Goal: Task Accomplishment & Management: Manage account settings

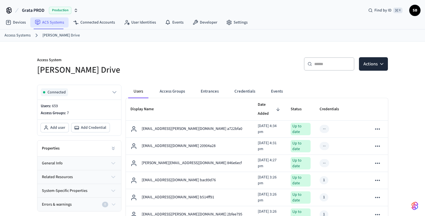
click at [56, 24] on link "ACS Systems" at bounding box center [49, 22] width 38 height 10
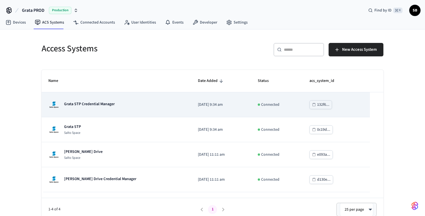
scroll to position [5, 0]
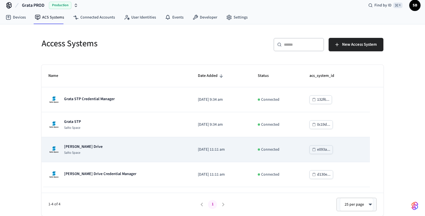
click at [87, 149] on p "[PERSON_NAME] Drive" at bounding box center [83, 147] width 38 height 6
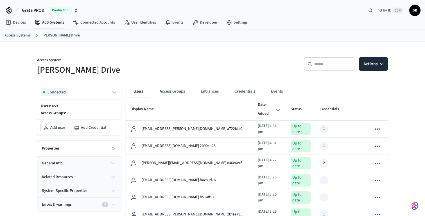
click at [23, 35] on link "Access Systems" at bounding box center [17, 36] width 26 height 6
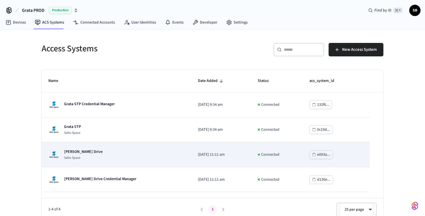
click at [87, 154] on p "[PERSON_NAME] Drive" at bounding box center [83, 152] width 38 height 6
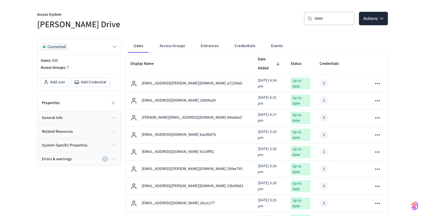
scroll to position [33, 0]
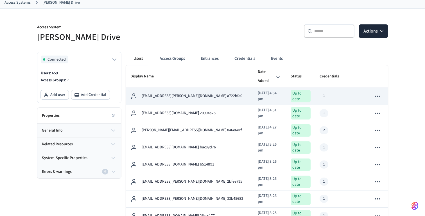
click at [381, 92] on button "sticky table" at bounding box center [377, 96] width 12 height 12
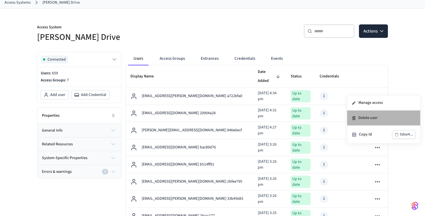
click at [374, 119] on li "Delete user" at bounding box center [383, 118] width 73 height 15
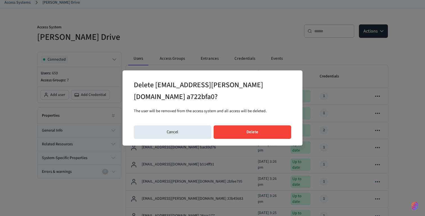
click at [261, 131] on button "Delete" at bounding box center [253, 132] width 78 height 13
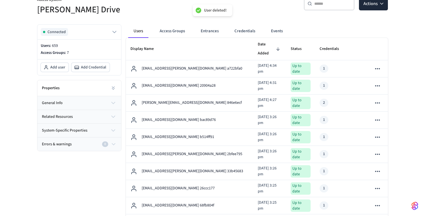
scroll to position [61, 0]
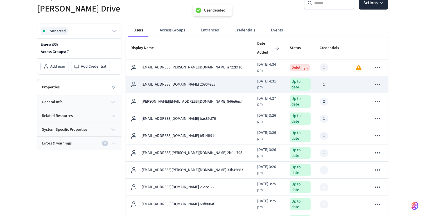
click at [379, 81] on icon "sticky table" at bounding box center [377, 84] width 7 height 7
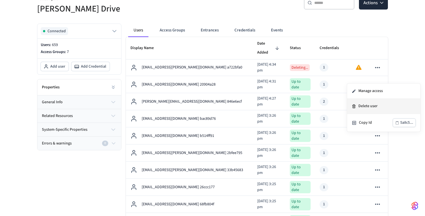
click at [373, 107] on li "Delete user" at bounding box center [383, 106] width 73 height 15
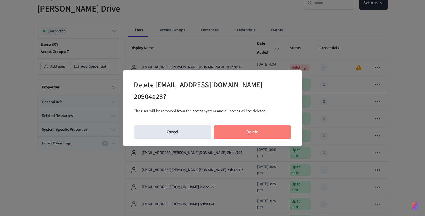
click at [276, 135] on button "Delete" at bounding box center [253, 132] width 78 height 13
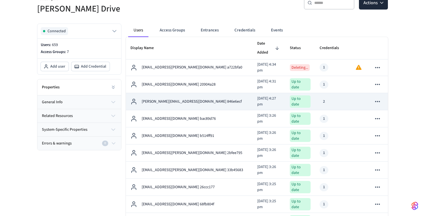
click at [378, 98] on icon "sticky table" at bounding box center [377, 101] width 7 height 7
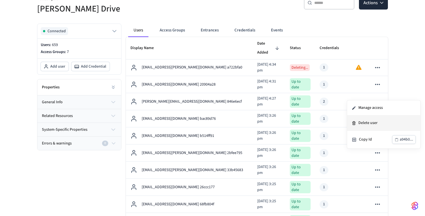
click at [374, 124] on li "Delete user" at bounding box center [383, 123] width 73 height 15
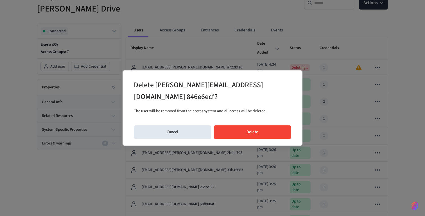
click at [245, 132] on button "Delete" at bounding box center [253, 132] width 78 height 13
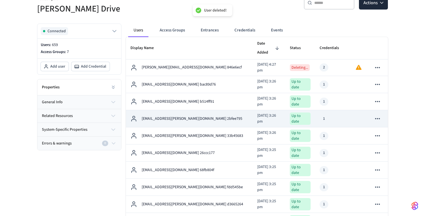
click at [378, 115] on icon "sticky table" at bounding box center [377, 118] width 7 height 7
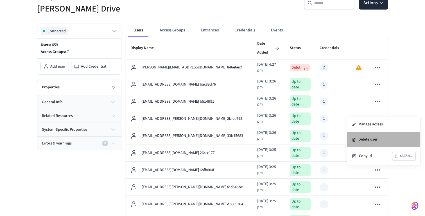
click at [372, 140] on li "Delete user" at bounding box center [383, 139] width 73 height 15
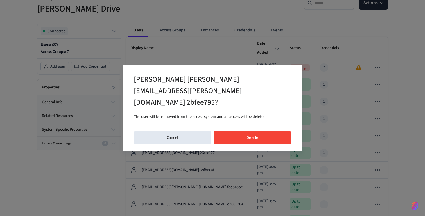
click at [269, 131] on button "Delete" at bounding box center [253, 137] width 78 height 13
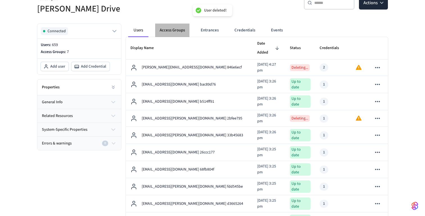
click at [173, 27] on button "Access Groups" at bounding box center [172, 30] width 34 height 13
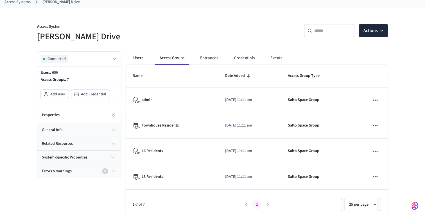
click at [139, 56] on button "Users" at bounding box center [138, 57] width 20 height 13
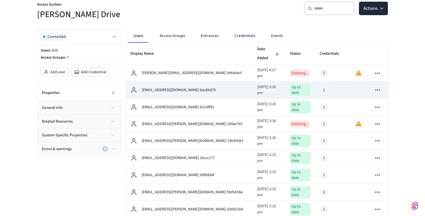
scroll to position [56, 0]
click at [379, 86] on icon "sticky table" at bounding box center [377, 89] width 7 height 7
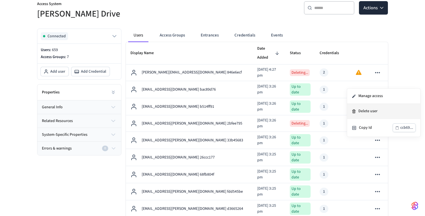
click at [373, 112] on li "Delete user" at bounding box center [383, 111] width 73 height 15
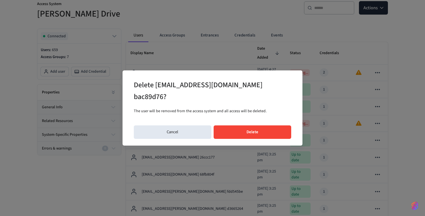
click at [263, 126] on button "Delete" at bounding box center [253, 132] width 78 height 13
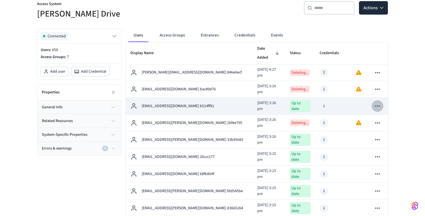
click at [377, 103] on icon "sticky table" at bounding box center [377, 106] width 7 height 7
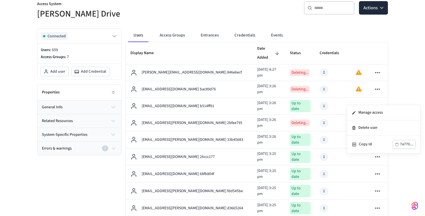
click at [362, 129] on li "Delete user" at bounding box center [383, 128] width 73 height 15
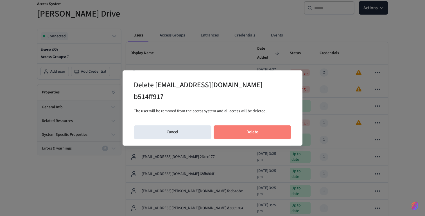
click at [262, 126] on button "Delete" at bounding box center [253, 132] width 78 height 13
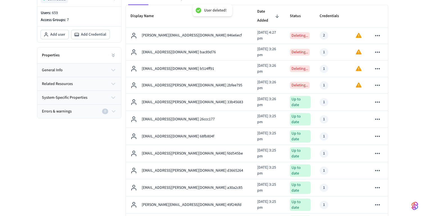
scroll to position [101, 0]
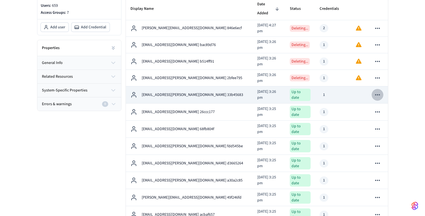
click at [378, 91] on icon "sticky table" at bounding box center [377, 94] width 7 height 7
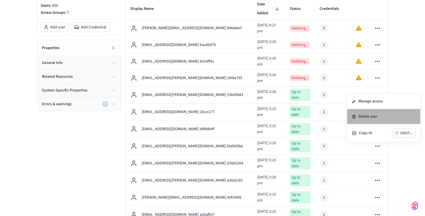
click at [360, 116] on li "Delete user" at bounding box center [383, 116] width 73 height 15
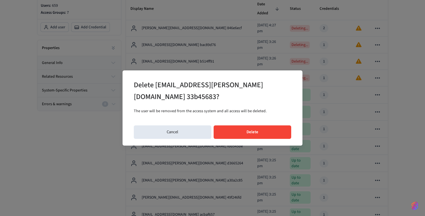
click at [264, 128] on button "Delete" at bounding box center [253, 132] width 78 height 13
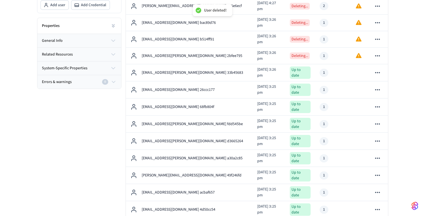
scroll to position [124, 0]
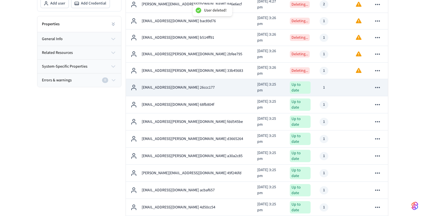
click at [378, 84] on icon "sticky table" at bounding box center [377, 87] width 7 height 7
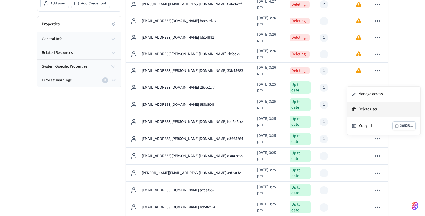
click at [370, 111] on li "Delete user" at bounding box center [383, 109] width 73 height 15
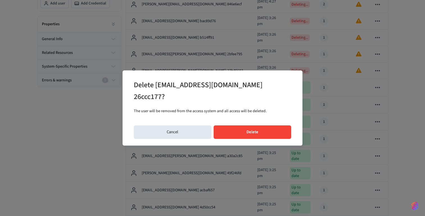
click at [256, 126] on button "Delete" at bounding box center [253, 132] width 78 height 13
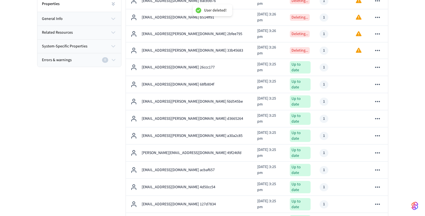
scroll to position [152, 0]
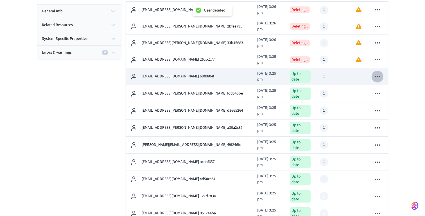
click at [378, 76] on icon "sticky table" at bounding box center [377, 76] width 5 height 1
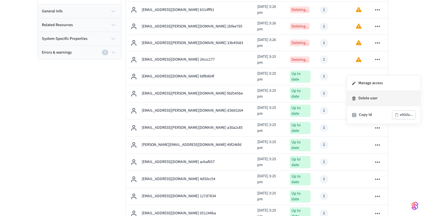
click at [371, 99] on li "Delete user" at bounding box center [383, 98] width 73 height 15
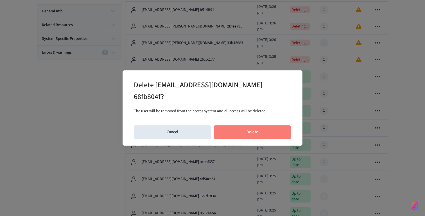
click at [273, 126] on button "Delete" at bounding box center [253, 132] width 78 height 13
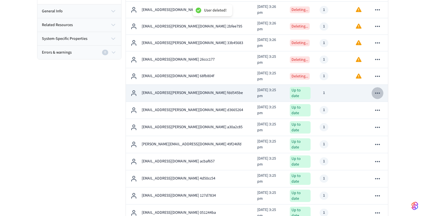
click at [376, 90] on icon "sticky table" at bounding box center [377, 93] width 7 height 7
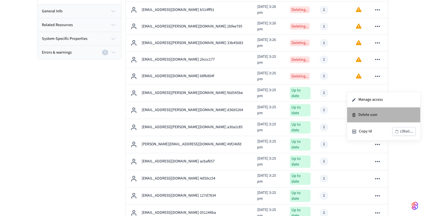
click at [371, 115] on li "Delete user" at bounding box center [383, 115] width 73 height 15
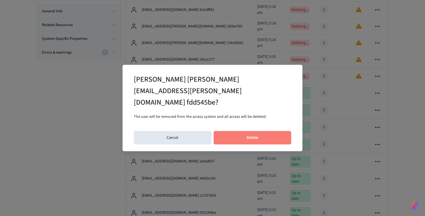
click at [260, 131] on button "Delete" at bounding box center [253, 137] width 78 height 13
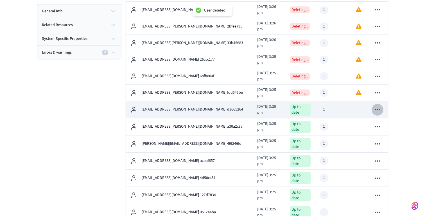
click at [379, 106] on icon "sticky table" at bounding box center [377, 109] width 7 height 7
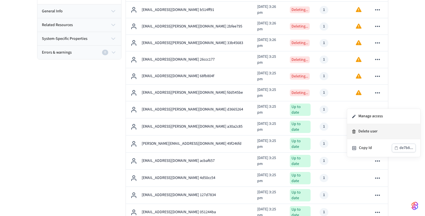
click at [371, 130] on li "Delete user" at bounding box center [383, 131] width 73 height 15
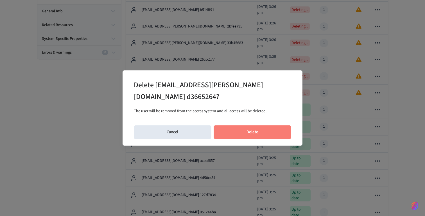
click at [264, 129] on button "Delete" at bounding box center [253, 132] width 78 height 13
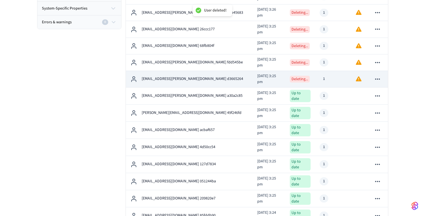
scroll to position [185, 0]
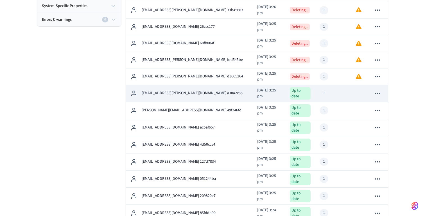
click at [377, 90] on icon "sticky table" at bounding box center [377, 93] width 7 height 7
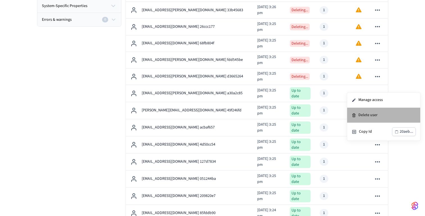
click at [373, 115] on li "Delete user" at bounding box center [383, 115] width 73 height 15
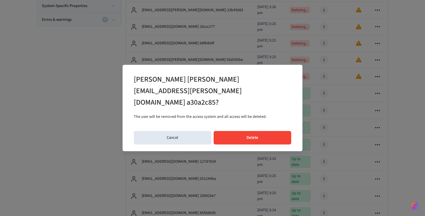
click at [264, 131] on button "Delete" at bounding box center [253, 137] width 78 height 13
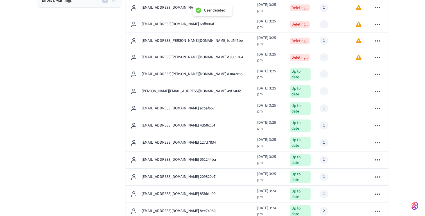
scroll to position [205, 0]
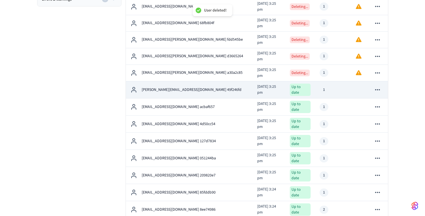
click at [378, 86] on icon "sticky table" at bounding box center [377, 89] width 7 height 7
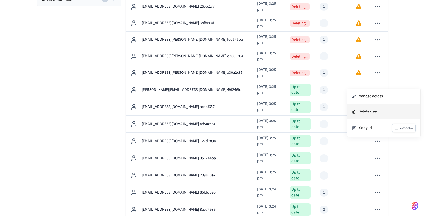
click at [371, 111] on li "Delete user" at bounding box center [383, 111] width 73 height 15
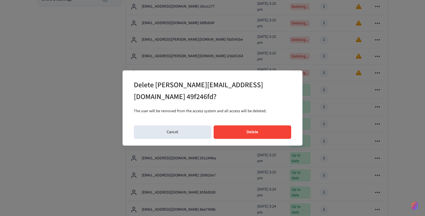
click at [257, 127] on button "Delete" at bounding box center [253, 132] width 78 height 13
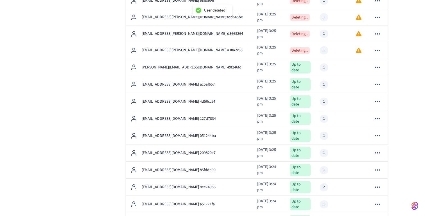
scroll to position [230, 0]
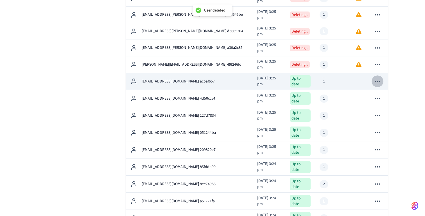
click at [377, 78] on icon "sticky table" at bounding box center [377, 81] width 7 height 7
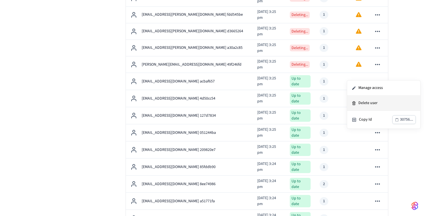
click at [369, 104] on li "Delete user" at bounding box center [383, 103] width 73 height 15
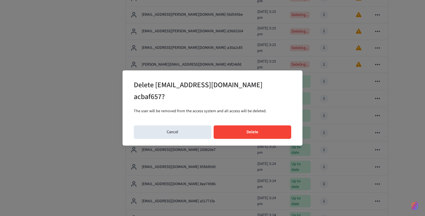
click at [266, 130] on button "Delete" at bounding box center [253, 132] width 78 height 13
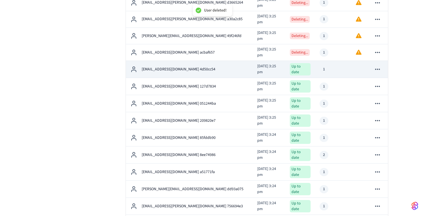
scroll to position [259, 0]
click at [379, 65] on icon "sticky table" at bounding box center [377, 68] width 7 height 7
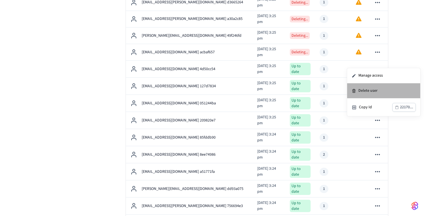
click at [372, 89] on li "Delete user" at bounding box center [383, 90] width 73 height 15
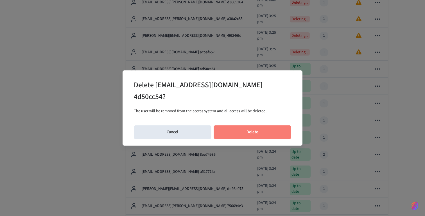
click at [253, 126] on button "Delete" at bounding box center [253, 132] width 78 height 13
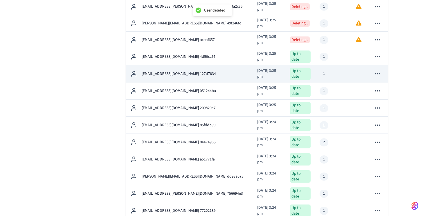
scroll to position [280, 0]
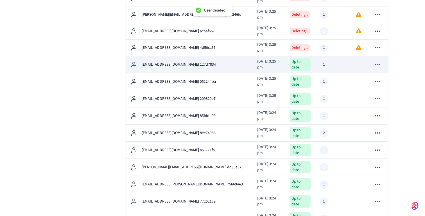
click at [379, 61] on icon "sticky table" at bounding box center [377, 64] width 7 height 7
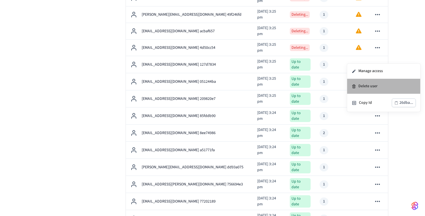
click at [372, 85] on li "Delete user" at bounding box center [383, 86] width 73 height 15
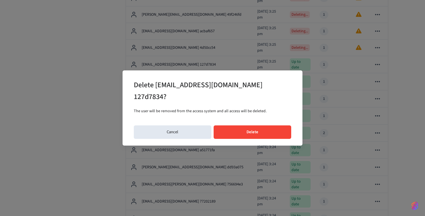
click at [253, 134] on button "Delete" at bounding box center [253, 132] width 78 height 13
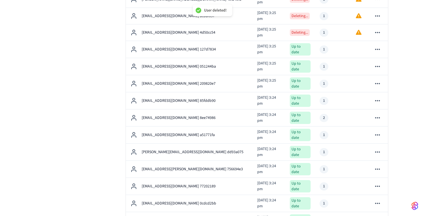
scroll to position [301, 0]
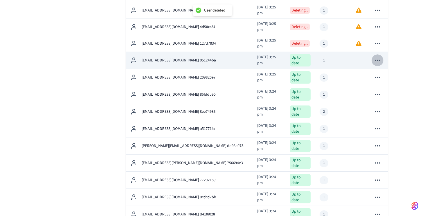
click at [378, 57] on icon "sticky table" at bounding box center [377, 60] width 7 height 7
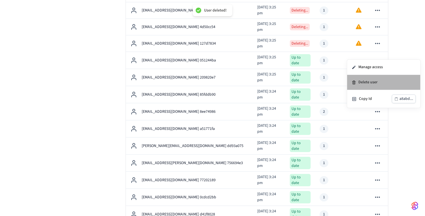
click at [366, 81] on li "Delete user" at bounding box center [383, 82] width 73 height 15
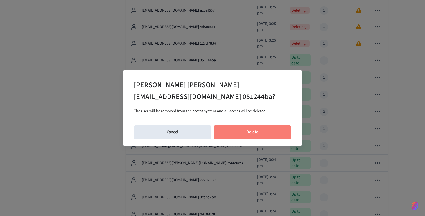
click at [261, 128] on button "Delete" at bounding box center [253, 132] width 78 height 13
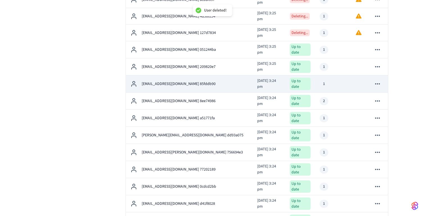
scroll to position [318, 0]
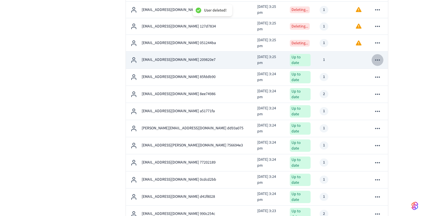
click at [380, 56] on icon "sticky table" at bounding box center [377, 59] width 7 height 7
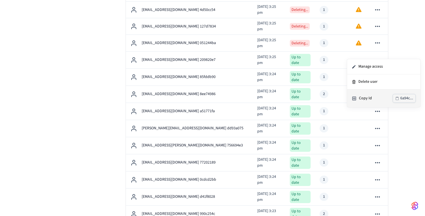
click at [375, 83] on li "Delete user" at bounding box center [383, 81] width 73 height 15
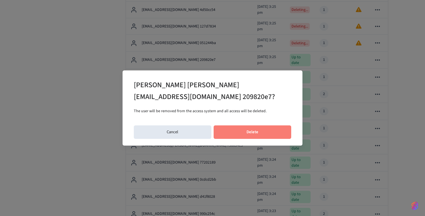
click at [257, 132] on button "Delete" at bounding box center [253, 132] width 78 height 13
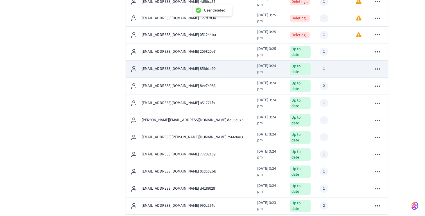
scroll to position [330, 0]
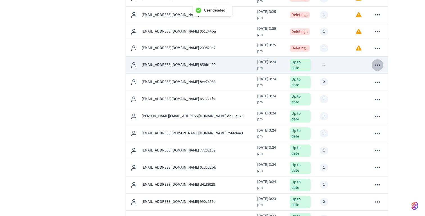
click at [377, 62] on icon "sticky table" at bounding box center [377, 65] width 7 height 7
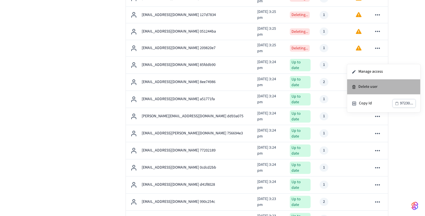
click at [374, 87] on li "Delete user" at bounding box center [383, 87] width 73 height 15
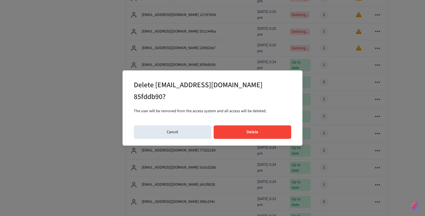
click at [264, 128] on button "Delete" at bounding box center [253, 132] width 78 height 13
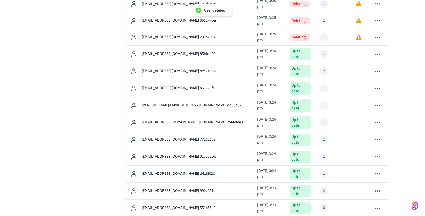
scroll to position [348, 0]
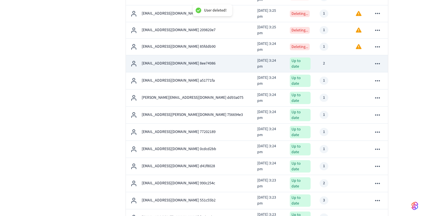
click at [377, 63] on icon "sticky table" at bounding box center [377, 63] width 5 height 1
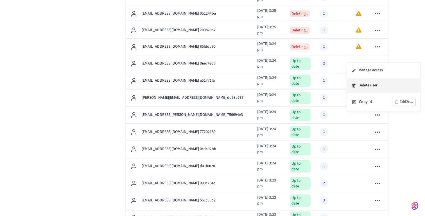
click at [371, 86] on li "Delete user" at bounding box center [383, 85] width 73 height 15
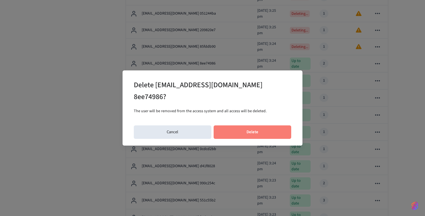
click at [273, 126] on button "Delete" at bounding box center [253, 132] width 78 height 13
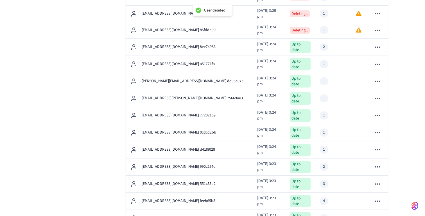
scroll to position [365, 0]
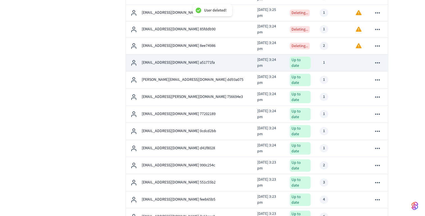
click at [377, 59] on icon "sticky table" at bounding box center [377, 62] width 7 height 7
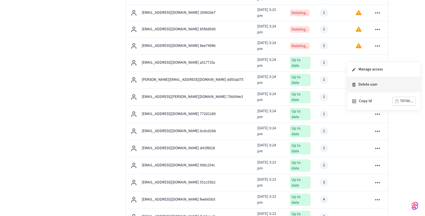
click at [373, 85] on li "Delete user" at bounding box center [383, 84] width 73 height 15
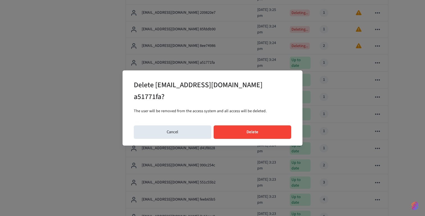
click at [277, 134] on button "Delete" at bounding box center [253, 132] width 78 height 13
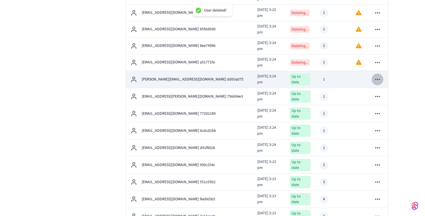
click at [378, 76] on icon "sticky table" at bounding box center [377, 79] width 7 height 7
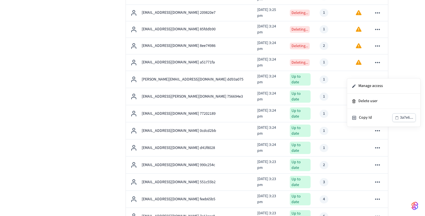
click at [368, 101] on li "Delete user" at bounding box center [383, 101] width 73 height 15
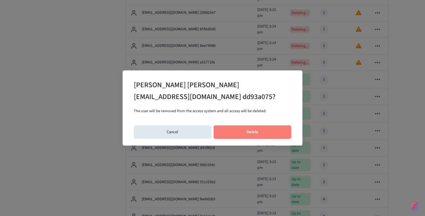
click at [261, 133] on button "Delete" at bounding box center [253, 132] width 78 height 13
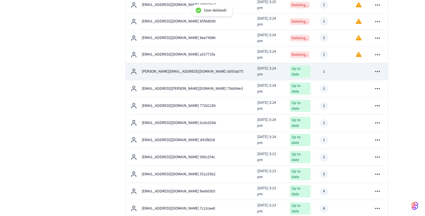
scroll to position [378, 0]
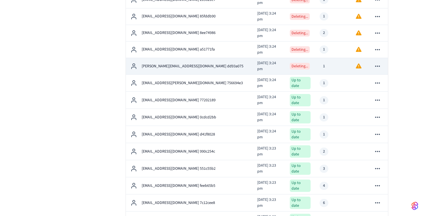
click at [379, 66] on icon "sticky table" at bounding box center [377, 66] width 5 height 1
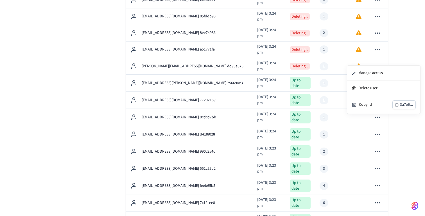
click at [413, 53] on div at bounding box center [212, 108] width 425 height 216
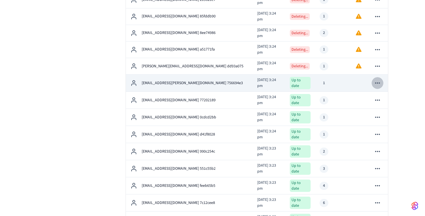
click at [379, 80] on icon "sticky table" at bounding box center [377, 83] width 7 height 7
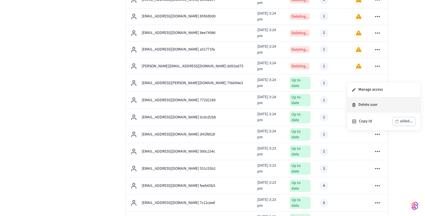
click at [373, 104] on li "Delete user" at bounding box center [383, 104] width 73 height 15
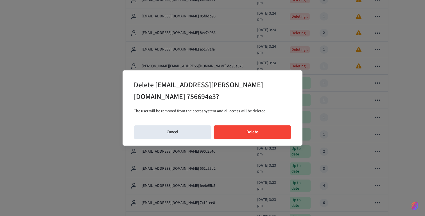
click at [243, 137] on button "Delete" at bounding box center [253, 132] width 78 height 13
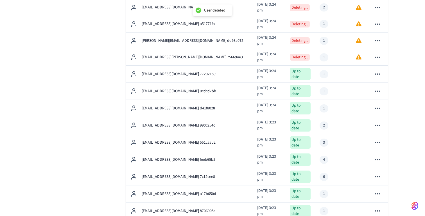
scroll to position [405, 0]
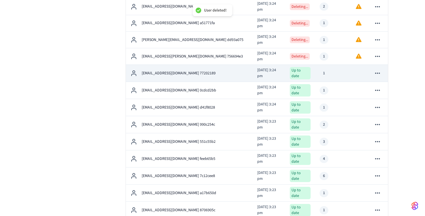
click at [376, 70] on icon "sticky table" at bounding box center [377, 73] width 7 height 7
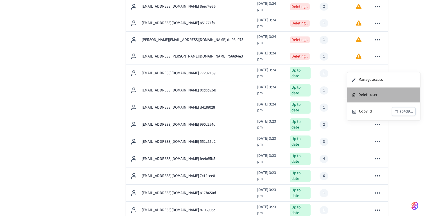
click at [368, 95] on li "Delete user" at bounding box center [383, 95] width 73 height 15
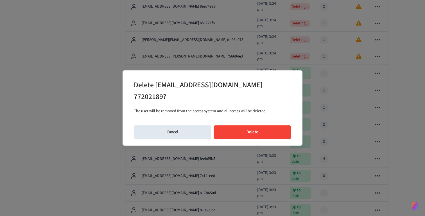
click at [261, 126] on button "Delete" at bounding box center [253, 132] width 78 height 13
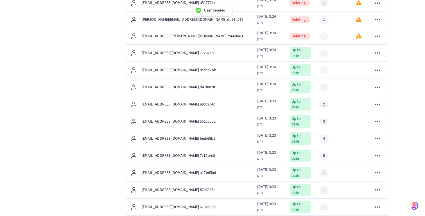
scroll to position [426, 0]
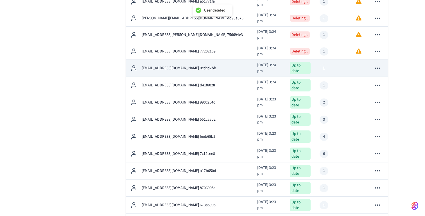
click at [377, 65] on icon "sticky table" at bounding box center [377, 68] width 7 height 7
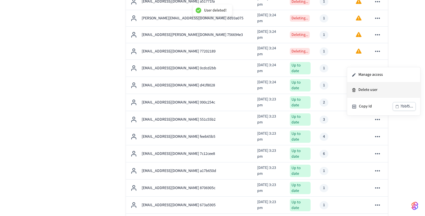
click at [370, 88] on li "Delete user" at bounding box center [383, 90] width 73 height 15
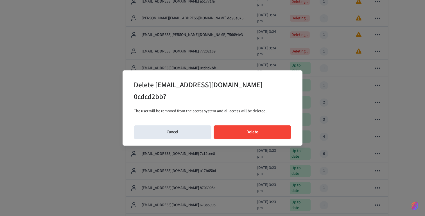
click at [266, 126] on button "Delete" at bounding box center [253, 132] width 78 height 13
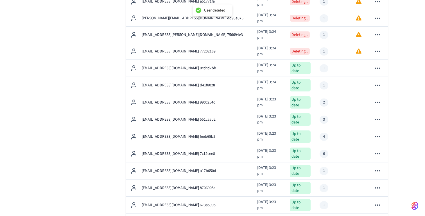
scroll to position [439, 0]
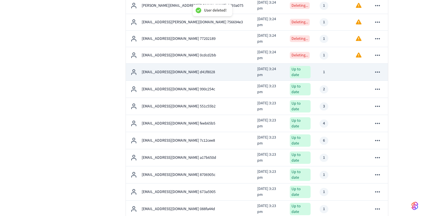
click at [378, 69] on icon "sticky table" at bounding box center [377, 72] width 7 height 7
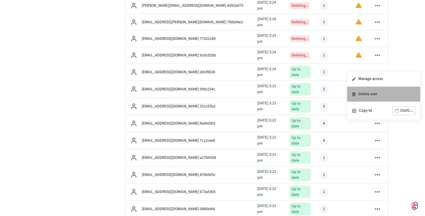
click at [369, 93] on li "Delete user" at bounding box center [383, 94] width 73 height 15
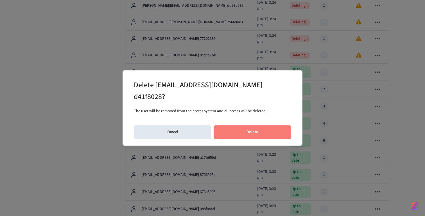
click at [253, 127] on button "Delete" at bounding box center [253, 132] width 78 height 13
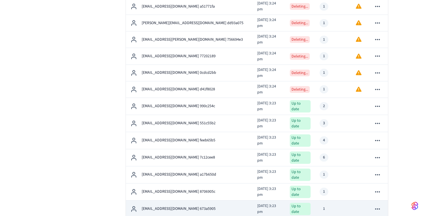
scroll to position [323, 0]
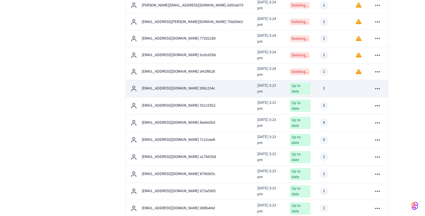
click at [380, 85] on icon "sticky table" at bounding box center [377, 88] width 7 height 7
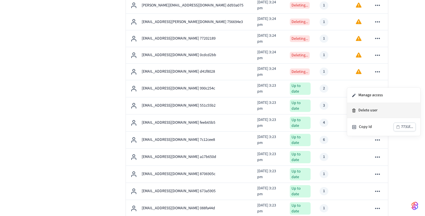
click at [368, 108] on li "Delete user" at bounding box center [383, 110] width 73 height 15
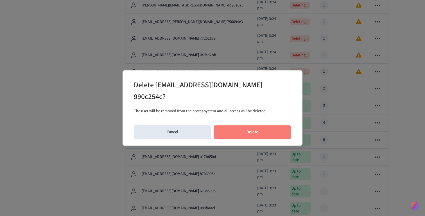
click at [269, 129] on button "Delete" at bounding box center [253, 132] width 78 height 13
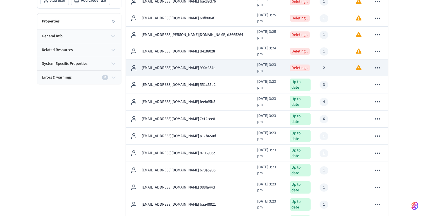
scroll to position [128, 0]
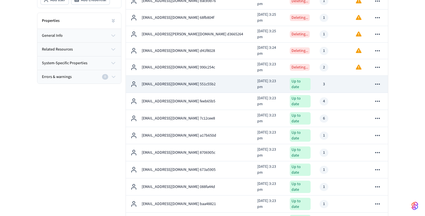
click at [378, 81] on icon "sticky table" at bounding box center [377, 84] width 7 height 7
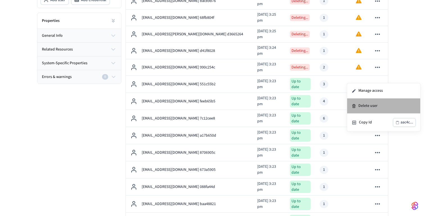
click at [370, 105] on li "Delete user" at bounding box center [383, 106] width 73 height 15
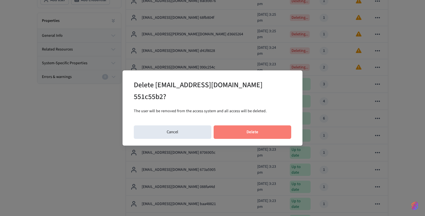
click at [265, 129] on button "Delete" at bounding box center [253, 132] width 78 height 13
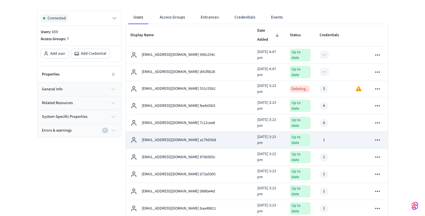
scroll to position [65, 0]
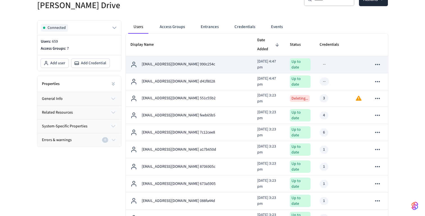
click at [378, 61] on icon "sticky table" at bounding box center [377, 64] width 7 height 7
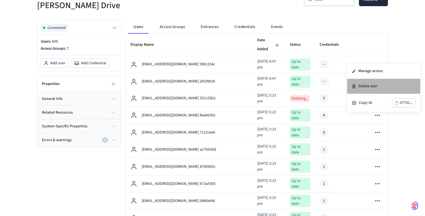
click at [369, 86] on li "Delete user" at bounding box center [383, 86] width 73 height 15
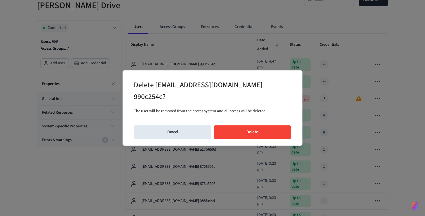
click at [245, 126] on button "Delete" at bounding box center [253, 132] width 78 height 13
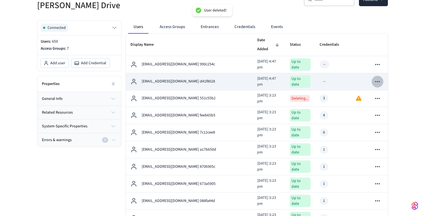
click at [379, 78] on icon "sticky table" at bounding box center [377, 81] width 7 height 7
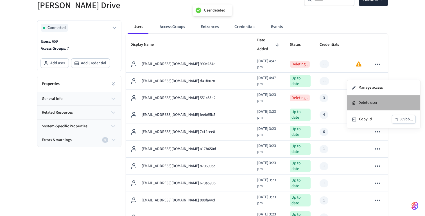
click at [367, 106] on li "Delete user" at bounding box center [383, 103] width 73 height 15
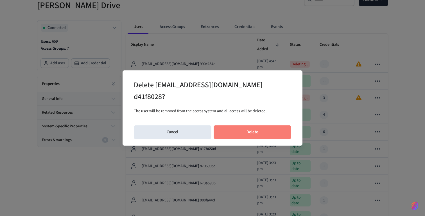
click at [253, 130] on button "Delete" at bounding box center [253, 132] width 78 height 13
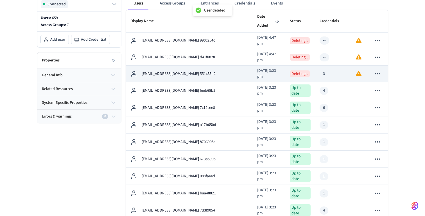
scroll to position [89, 0]
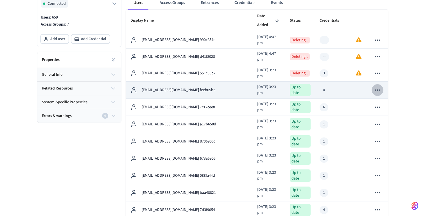
click at [378, 87] on icon "sticky table" at bounding box center [377, 90] width 7 height 7
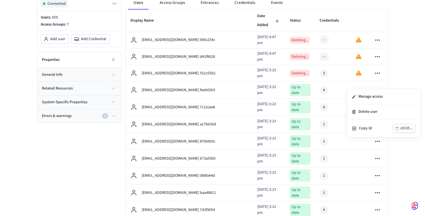
click at [365, 110] on ul "Manage access Delete user Copy Id c6535..." at bounding box center [383, 113] width 73 height 48
click at [365, 110] on li "Delete user" at bounding box center [383, 112] width 73 height 15
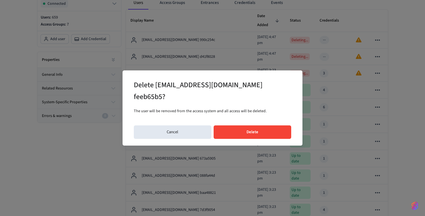
click at [261, 132] on button "Delete" at bounding box center [253, 132] width 78 height 13
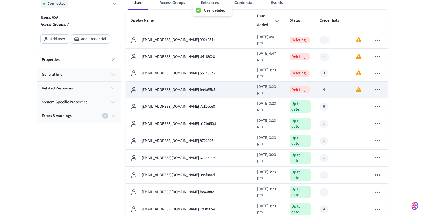
scroll to position [114, 0]
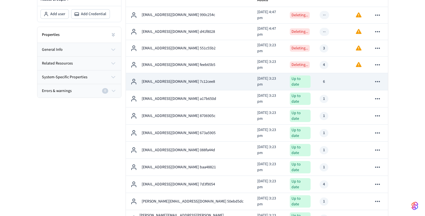
click at [382, 76] on button "sticky table" at bounding box center [377, 82] width 12 height 12
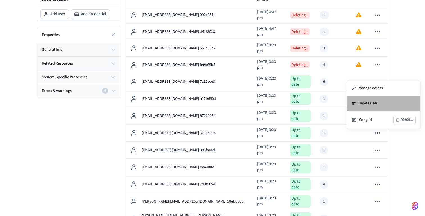
click at [373, 104] on li "Delete user" at bounding box center [383, 103] width 73 height 15
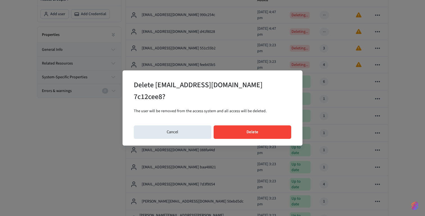
click at [251, 131] on button "Delete" at bounding box center [253, 132] width 78 height 13
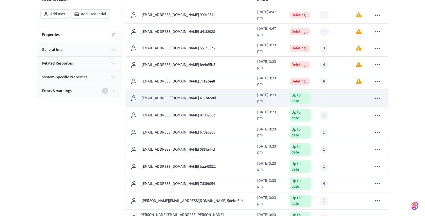
click at [378, 95] on icon "sticky table" at bounding box center [377, 98] width 7 height 7
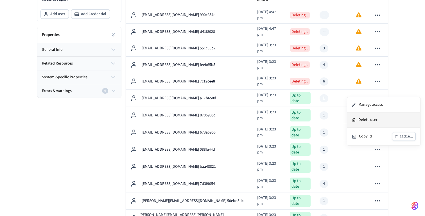
click at [366, 120] on li "Delete user" at bounding box center [383, 120] width 73 height 15
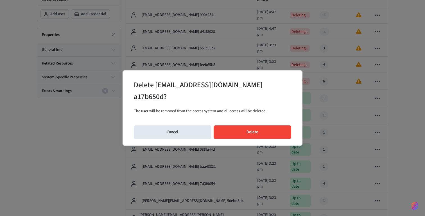
click at [266, 126] on button "Delete" at bounding box center [253, 132] width 78 height 13
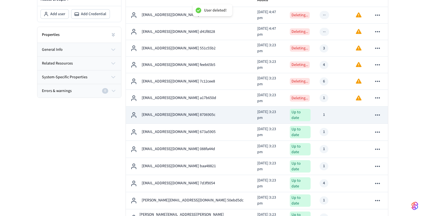
scroll to position [132, 0]
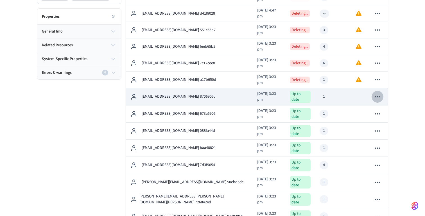
click at [379, 93] on icon "sticky table" at bounding box center [377, 96] width 7 height 7
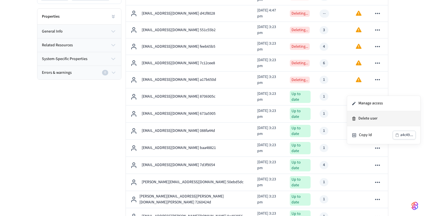
click at [374, 118] on li "Delete user" at bounding box center [383, 118] width 73 height 15
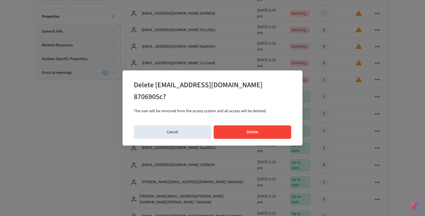
click at [278, 126] on button "Delete" at bounding box center [253, 132] width 78 height 13
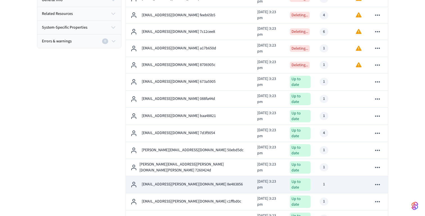
scroll to position [164, 0]
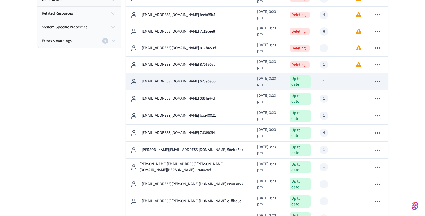
click at [376, 78] on icon "sticky table" at bounding box center [377, 81] width 7 height 7
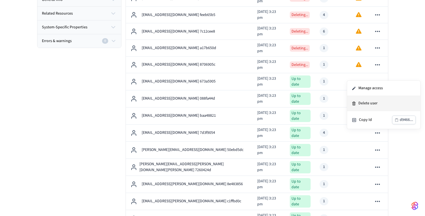
click at [366, 104] on li "Delete user" at bounding box center [383, 103] width 73 height 15
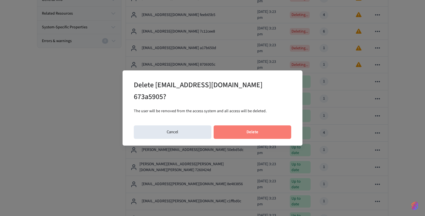
click at [260, 126] on button "Delete" at bounding box center [253, 132] width 78 height 13
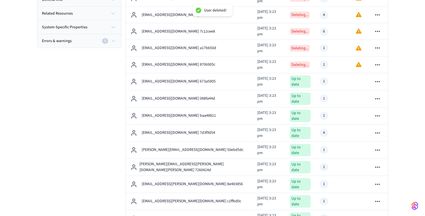
scroll to position [177, 0]
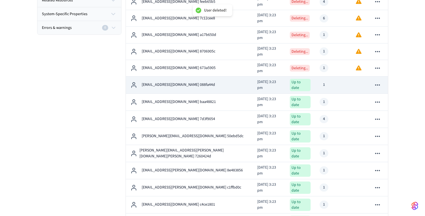
click at [378, 81] on icon "sticky table" at bounding box center [377, 84] width 7 height 7
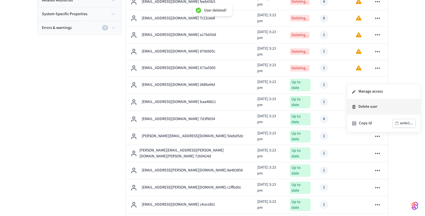
click at [376, 106] on li "Delete user" at bounding box center [383, 106] width 73 height 15
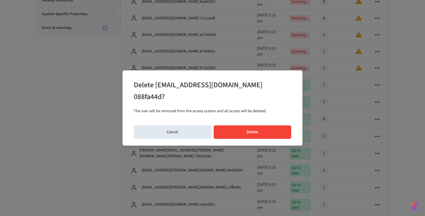
click at [255, 136] on button "Delete" at bounding box center [253, 132] width 78 height 13
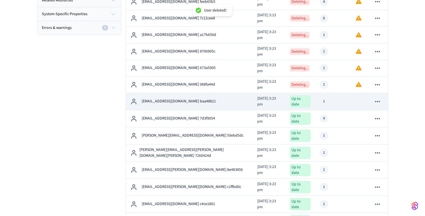
click at [379, 98] on icon "sticky table" at bounding box center [377, 101] width 7 height 7
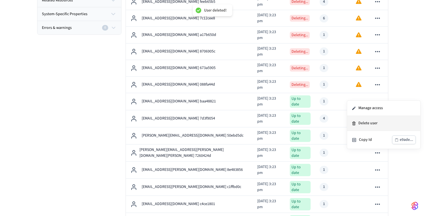
click at [373, 121] on li "Delete user" at bounding box center [383, 123] width 73 height 15
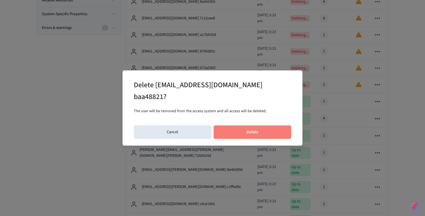
click at [269, 126] on button "Delete" at bounding box center [253, 132] width 78 height 13
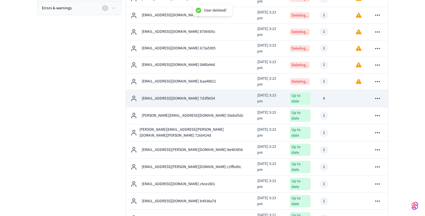
scroll to position [199, 0]
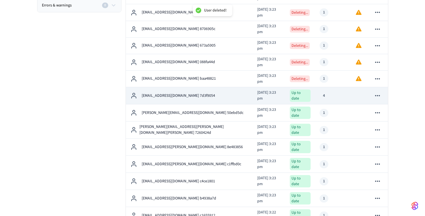
click at [377, 92] on icon "sticky table" at bounding box center [377, 95] width 7 height 7
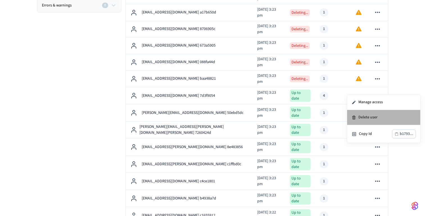
click at [368, 117] on li "Delete user" at bounding box center [383, 117] width 73 height 15
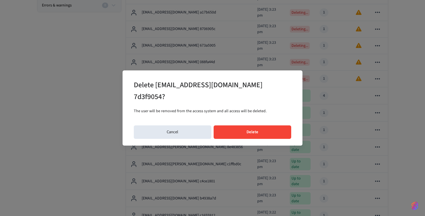
click at [263, 131] on button "Delete" at bounding box center [253, 132] width 78 height 13
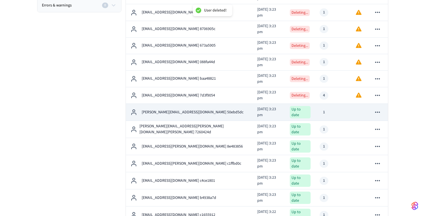
click at [378, 109] on icon "sticky table" at bounding box center [377, 112] width 7 height 7
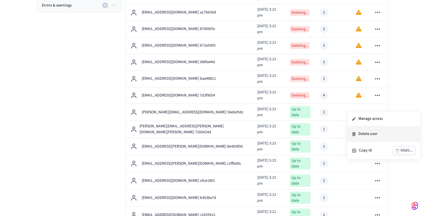
click at [371, 133] on li "Delete user" at bounding box center [383, 134] width 73 height 15
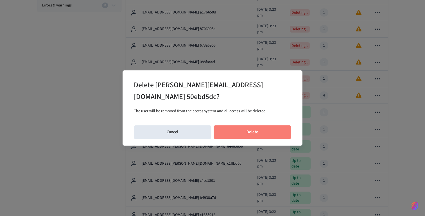
click at [266, 133] on button "Delete" at bounding box center [253, 132] width 78 height 13
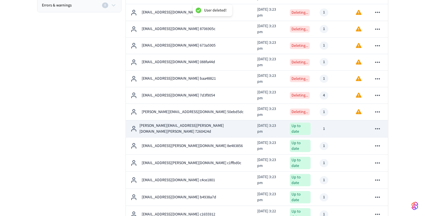
scroll to position [214, 0]
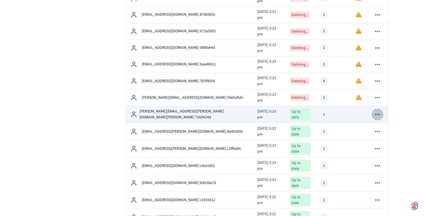
click at [377, 111] on icon "sticky table" at bounding box center [377, 114] width 7 height 7
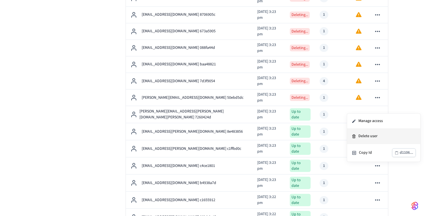
click at [364, 136] on li "Delete user" at bounding box center [383, 136] width 73 height 15
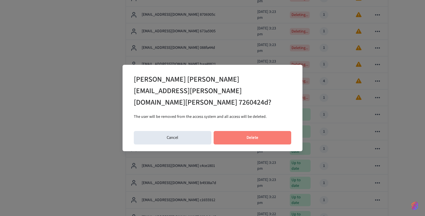
click at [257, 131] on button "Delete" at bounding box center [253, 137] width 78 height 13
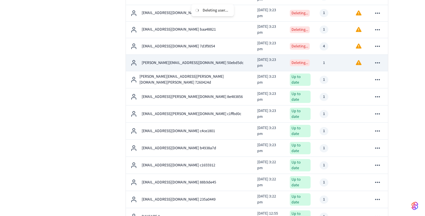
scroll to position [249, 0]
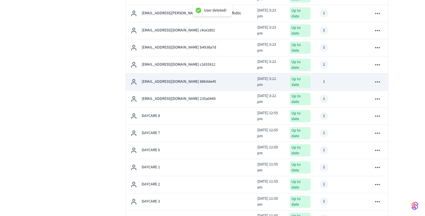
click at [378, 78] on icon "sticky table" at bounding box center [377, 81] width 7 height 7
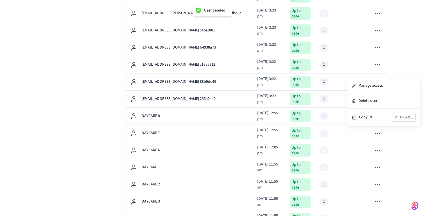
click at [419, 51] on div at bounding box center [212, 108] width 425 height 216
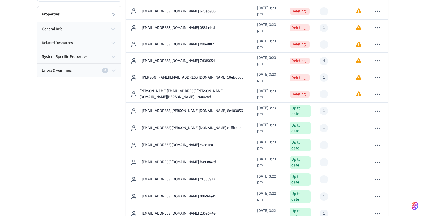
scroll to position [135, 0]
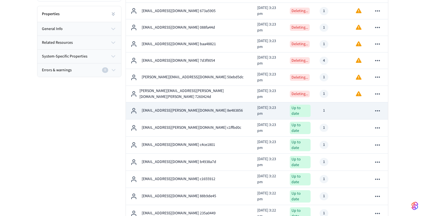
click at [378, 107] on icon "sticky table" at bounding box center [377, 110] width 7 height 7
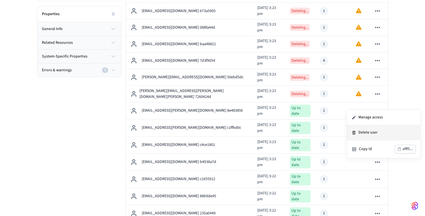
click at [372, 133] on li "Delete user" at bounding box center [383, 132] width 73 height 15
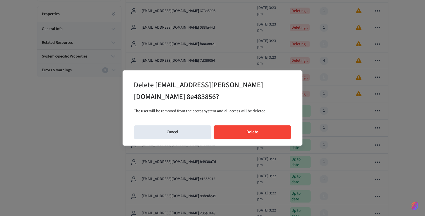
click at [255, 128] on button "Delete" at bounding box center [253, 132] width 78 height 13
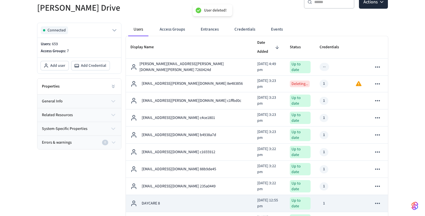
scroll to position [52, 0]
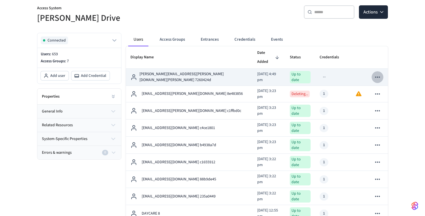
click at [376, 74] on icon "sticky table" at bounding box center [377, 77] width 7 height 7
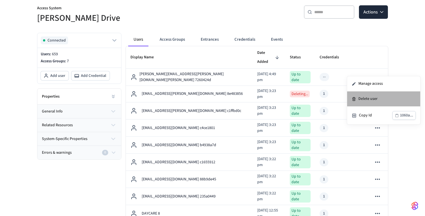
click at [364, 101] on li "Delete user" at bounding box center [383, 99] width 73 height 15
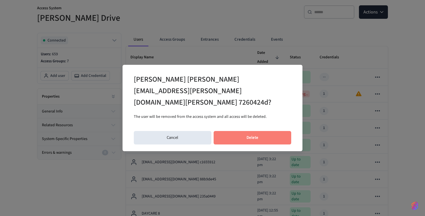
click at [256, 131] on button "Delete" at bounding box center [253, 137] width 78 height 13
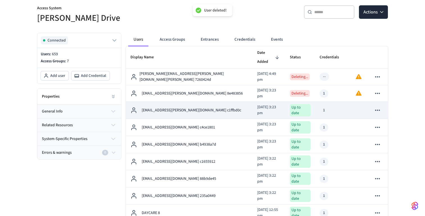
click at [376, 107] on icon "sticky table" at bounding box center [377, 110] width 7 height 7
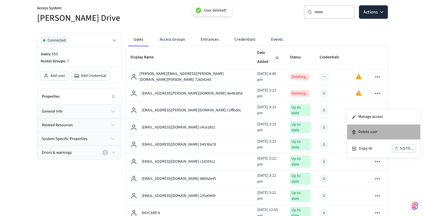
click at [368, 133] on li "Delete user" at bounding box center [383, 132] width 73 height 15
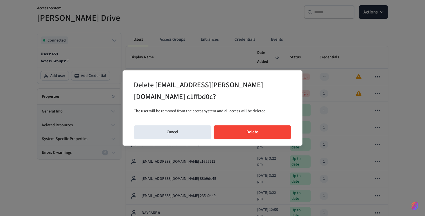
click at [261, 127] on button "Delete" at bounding box center [253, 132] width 78 height 13
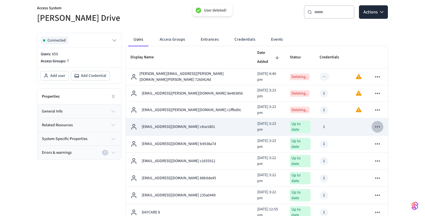
click at [379, 123] on icon "sticky table" at bounding box center [377, 126] width 7 height 7
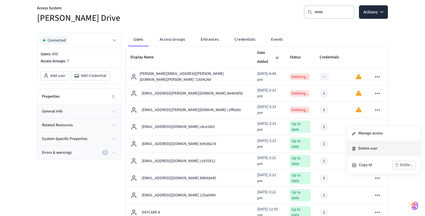
click at [368, 146] on li "Delete user" at bounding box center [383, 148] width 73 height 15
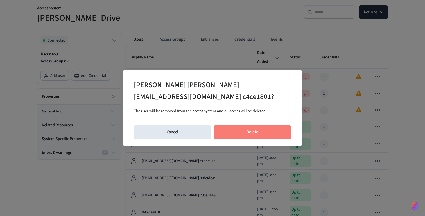
click at [258, 127] on button "Delete" at bounding box center [253, 132] width 78 height 13
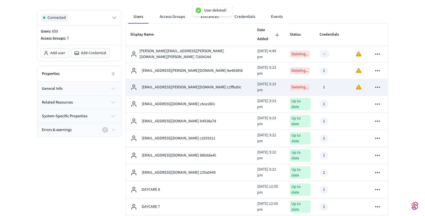
scroll to position [75, 0]
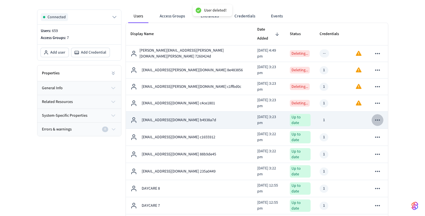
click at [379, 120] on icon "sticky table" at bounding box center [377, 120] width 5 height 1
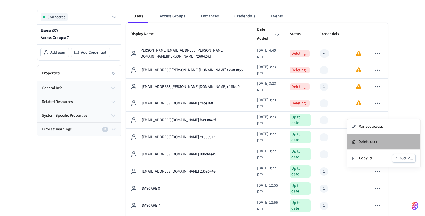
click at [372, 143] on li "Delete user" at bounding box center [383, 142] width 73 height 15
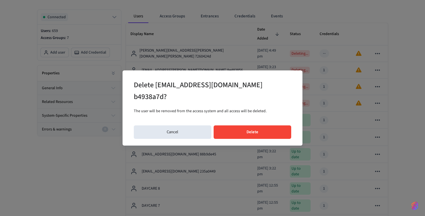
click at [273, 128] on button "Delete" at bounding box center [253, 132] width 78 height 13
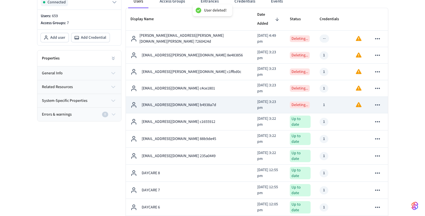
scroll to position [91, 0]
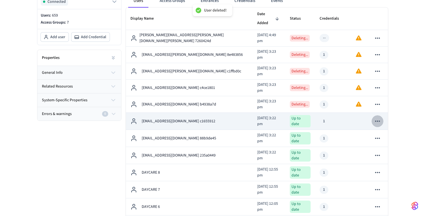
click at [378, 118] on icon "sticky table" at bounding box center [377, 121] width 7 height 7
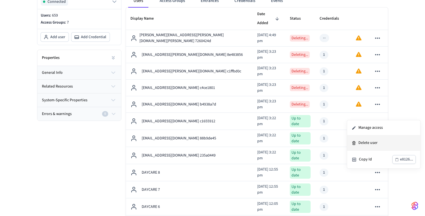
click at [364, 144] on li "Delete user" at bounding box center [383, 143] width 73 height 15
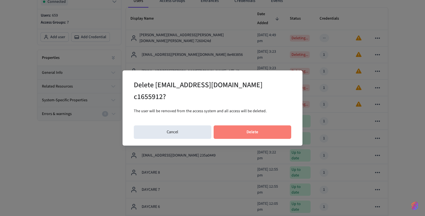
click at [259, 130] on button "Delete" at bounding box center [253, 132] width 78 height 13
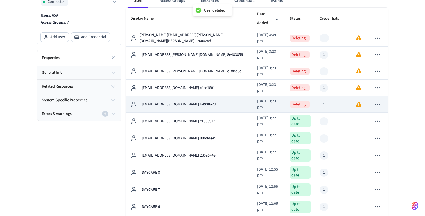
scroll to position [108, 0]
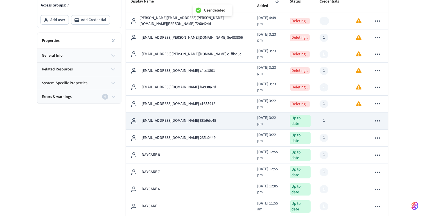
click at [380, 117] on icon "sticky table" at bounding box center [377, 120] width 7 height 7
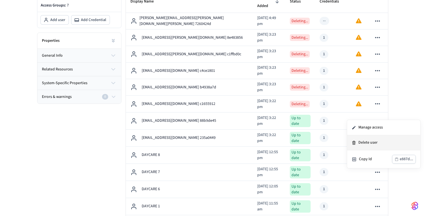
click at [367, 142] on li "Delete user" at bounding box center [383, 142] width 73 height 15
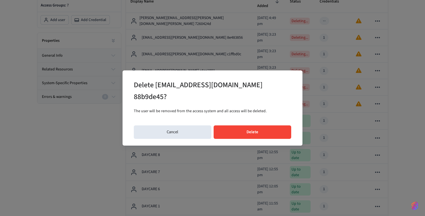
click at [259, 131] on button "Delete" at bounding box center [253, 132] width 78 height 13
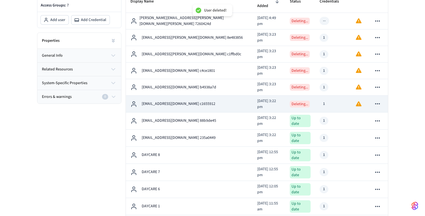
scroll to position [111, 0]
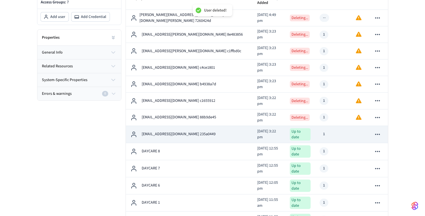
click at [377, 134] on icon "sticky table" at bounding box center [377, 134] width 5 height 1
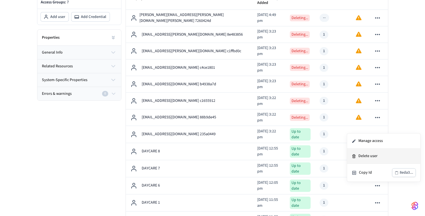
click at [371, 154] on li "Delete user" at bounding box center [383, 156] width 73 height 15
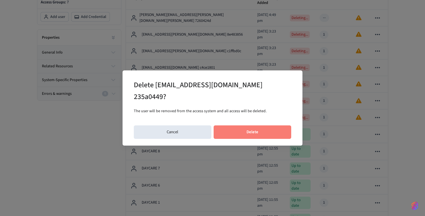
click at [278, 129] on button "Delete" at bounding box center [253, 132] width 78 height 13
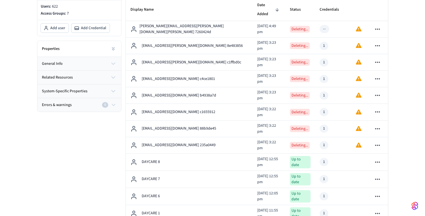
scroll to position [99, 0]
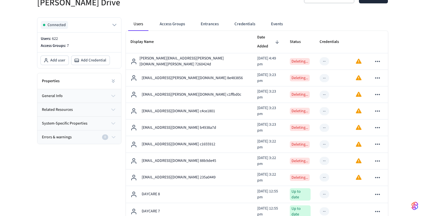
scroll to position [58, 0]
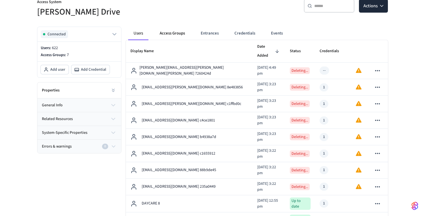
click at [172, 31] on button "Access Groups" at bounding box center [172, 33] width 34 height 13
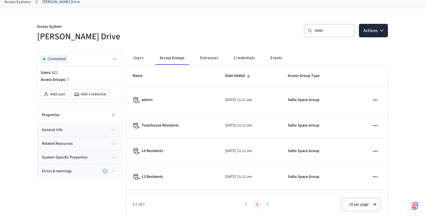
scroll to position [33, 0]
click at [140, 63] on button "Users" at bounding box center [138, 57] width 20 height 13
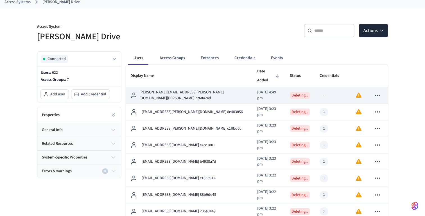
click at [166, 90] on p "[PERSON_NAME][EMAIL_ADDRESS][PERSON_NAME][DOMAIN_NAME][PERSON_NAME] 7260424d" at bounding box center [193, 96] width 109 height 12
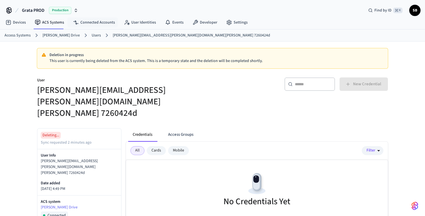
click at [92, 35] on link "Users" at bounding box center [96, 36] width 9 height 6
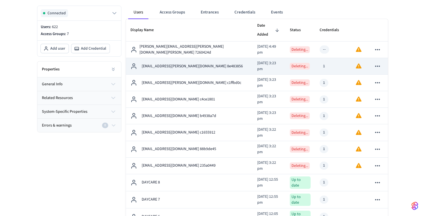
scroll to position [80, 0]
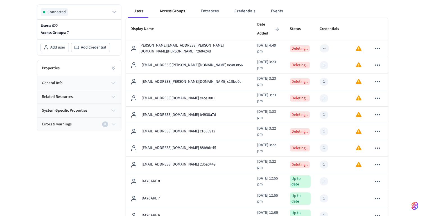
click at [174, 11] on button "Access Groups" at bounding box center [172, 10] width 34 height 13
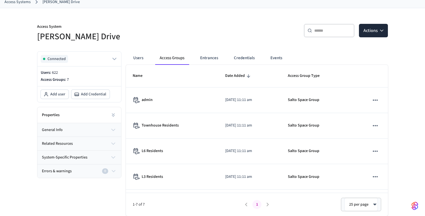
scroll to position [33, 0]
click at [138, 57] on button "Users" at bounding box center [138, 57] width 20 height 13
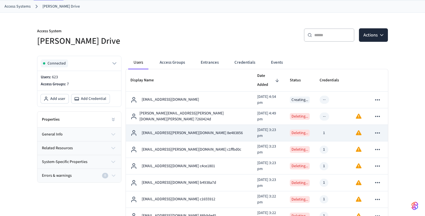
scroll to position [44, 0]
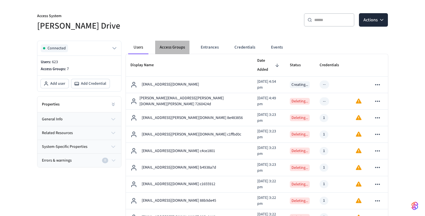
click at [174, 50] on button "Access Groups" at bounding box center [172, 47] width 34 height 13
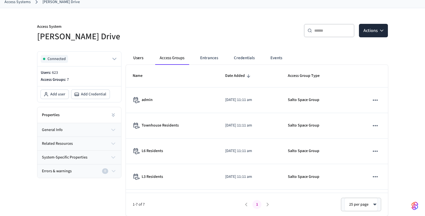
click at [143, 56] on button "Users" at bounding box center [138, 57] width 20 height 13
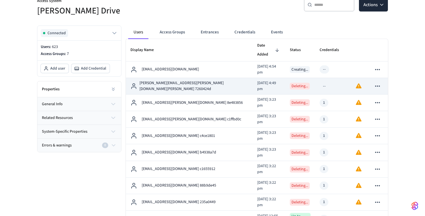
scroll to position [40, 0]
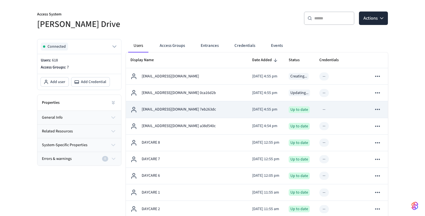
scroll to position [46, 0]
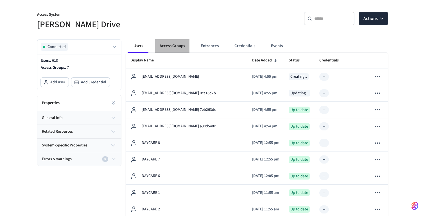
click at [172, 46] on button "Access Groups" at bounding box center [172, 45] width 34 height 13
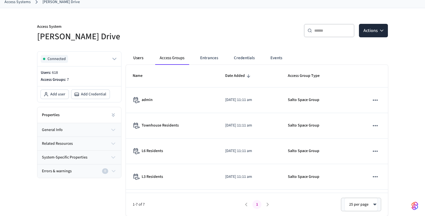
click at [139, 60] on button "Users" at bounding box center [138, 57] width 20 height 13
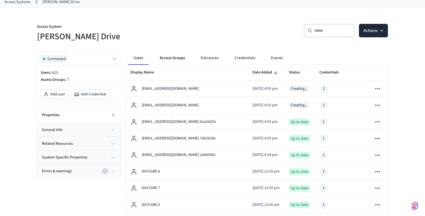
click at [164, 59] on button "Access Groups" at bounding box center [172, 57] width 34 height 13
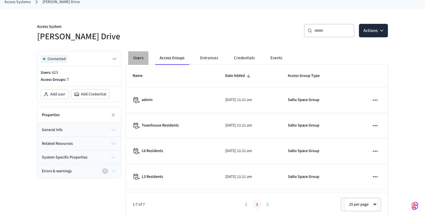
click at [137, 60] on button "Users" at bounding box center [138, 57] width 20 height 13
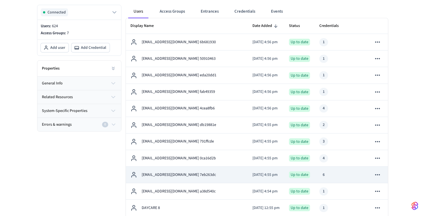
scroll to position [73, 0]
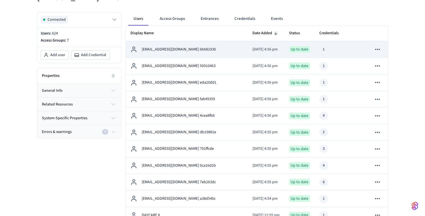
click at [197, 50] on p "peterhynd135@gmail.com 6b681930" at bounding box center [179, 50] width 74 height 6
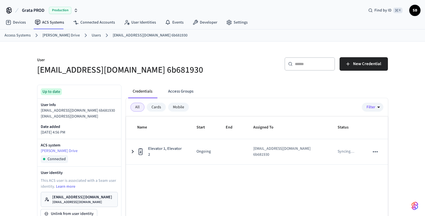
click at [184, 94] on button "Access Groups" at bounding box center [181, 91] width 34 height 13
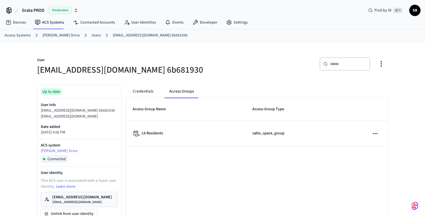
click at [92, 33] on link "Users" at bounding box center [96, 36] width 9 height 6
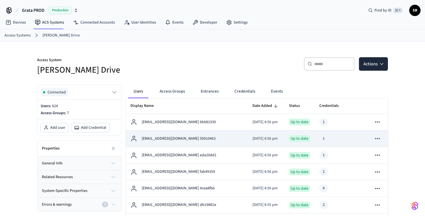
click at [169, 140] on p "gnwmak@gmail.com 50910463" at bounding box center [179, 139] width 74 height 6
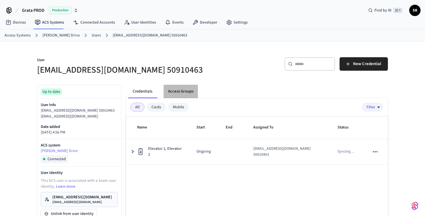
click at [185, 90] on button "Access Groups" at bounding box center [181, 91] width 34 height 13
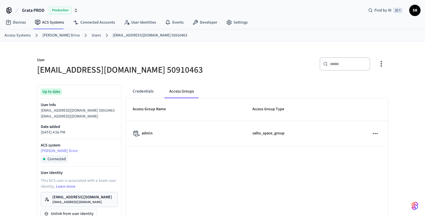
click at [92, 35] on link "Users" at bounding box center [96, 36] width 9 height 6
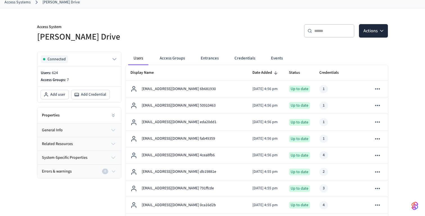
scroll to position [35, 0]
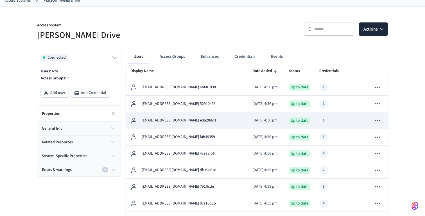
click at [169, 119] on p "eseaton+gdv.res01@grata.life eda20dd1" at bounding box center [179, 121] width 75 height 6
click at [166, 121] on p "eseaton+gdv.res01@grata.life eda20dd1" at bounding box center [179, 121] width 75 height 6
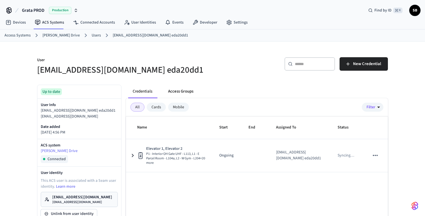
click at [185, 91] on button "Access Groups" at bounding box center [181, 91] width 34 height 13
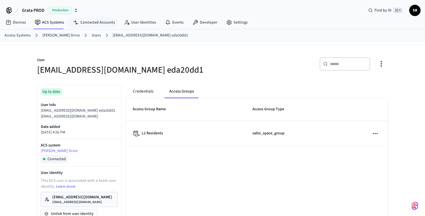
click at [92, 36] on link "Users" at bounding box center [96, 36] width 9 height 6
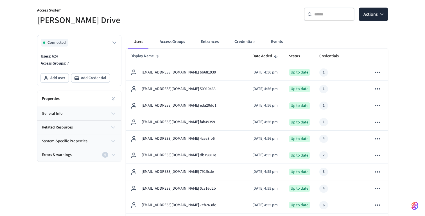
scroll to position [69, 0]
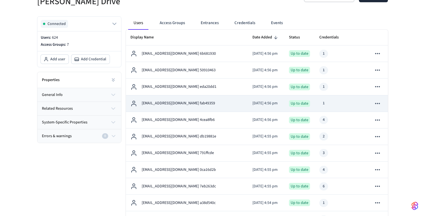
click at [159, 104] on p "hlovitos+dgbm@grata.life fab49359" at bounding box center [178, 104] width 73 height 6
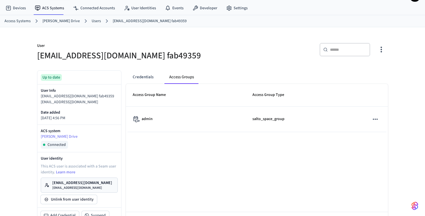
scroll to position [20, 0]
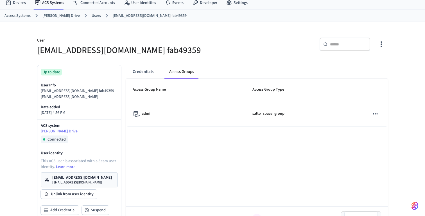
click at [94, 15] on link "Users" at bounding box center [96, 16] width 9 height 6
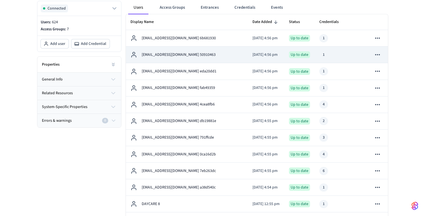
scroll to position [84, 0]
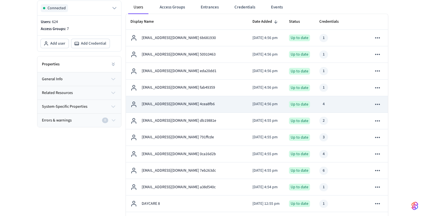
click at [163, 105] on p "sbounadja+gd.res01@grata.life 4cea8fb6" at bounding box center [178, 104] width 73 height 6
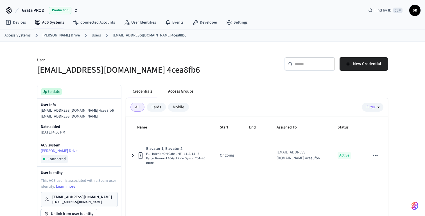
click at [187, 92] on button "Access Groups" at bounding box center [181, 91] width 34 height 13
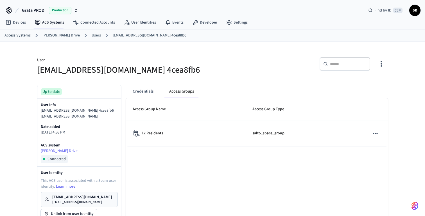
click at [92, 36] on link "Users" at bounding box center [96, 36] width 9 height 6
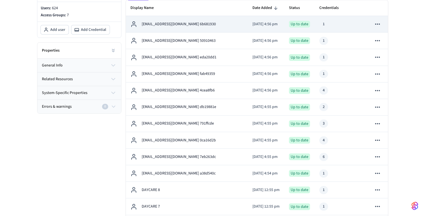
scroll to position [101, 0]
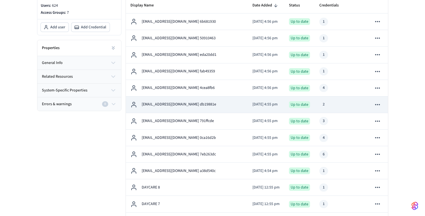
click at [163, 105] on p "tbrady+gd@grata.life db19881e" at bounding box center [179, 105] width 74 height 6
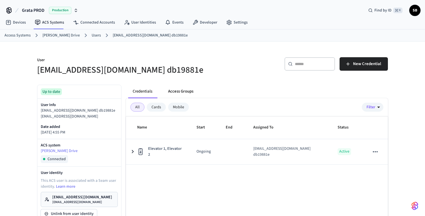
click at [185, 92] on button "Access Groups" at bounding box center [181, 91] width 34 height 13
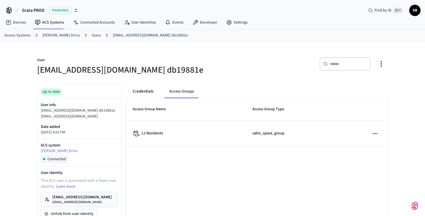
click at [136, 93] on button "Credentials" at bounding box center [143, 91] width 30 height 13
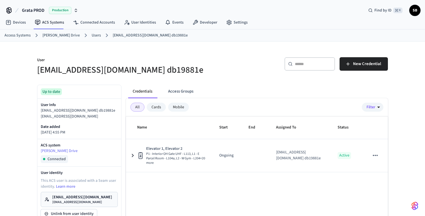
click at [92, 33] on link "Users" at bounding box center [96, 36] width 9 height 6
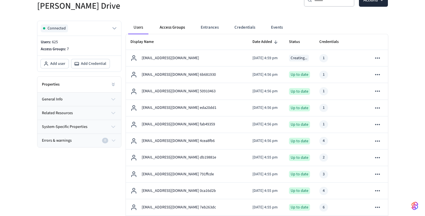
click at [172, 28] on button "Access Groups" at bounding box center [172, 27] width 34 height 13
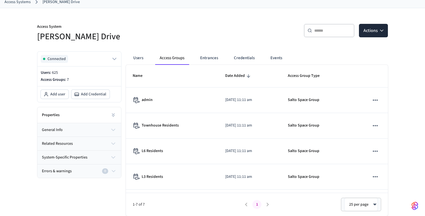
scroll to position [33, 0]
click at [140, 58] on button "Users" at bounding box center [138, 57] width 20 height 13
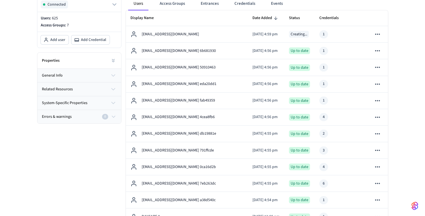
scroll to position [95, 0]
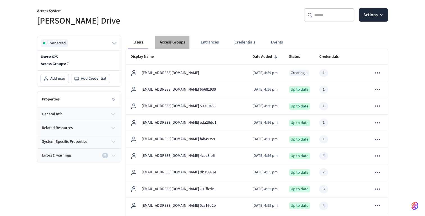
click at [175, 42] on button "Access Groups" at bounding box center [172, 42] width 34 height 13
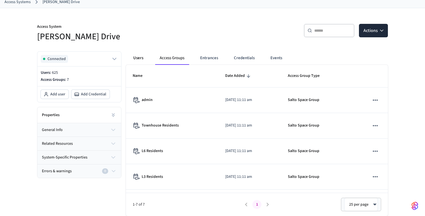
click at [137, 58] on button "Users" at bounding box center [138, 57] width 20 height 13
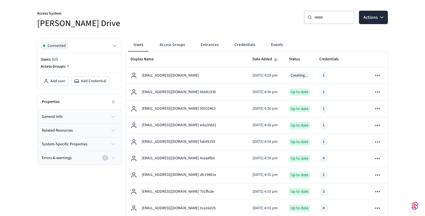
scroll to position [46, 0]
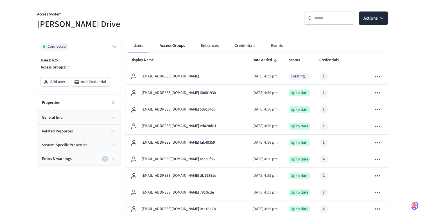
click at [171, 48] on button "Access Groups" at bounding box center [172, 45] width 34 height 13
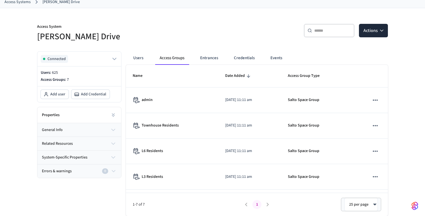
scroll to position [33, 0]
click at [139, 58] on button "Users" at bounding box center [138, 57] width 20 height 13
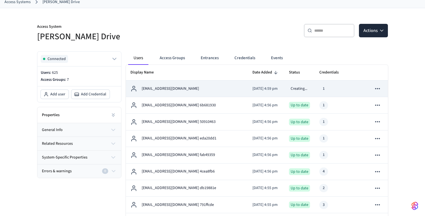
click at [176, 91] on p "rorykowalchuk@gmail.com" at bounding box center [170, 89] width 57 height 6
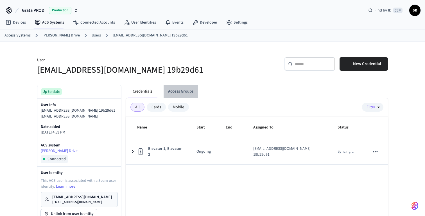
click at [187, 91] on button "Access Groups" at bounding box center [181, 91] width 34 height 13
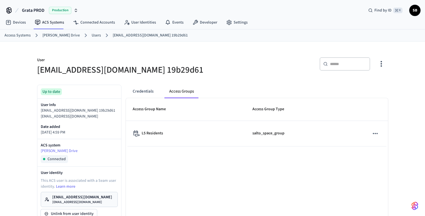
click at [92, 34] on link "Users" at bounding box center [96, 36] width 9 height 6
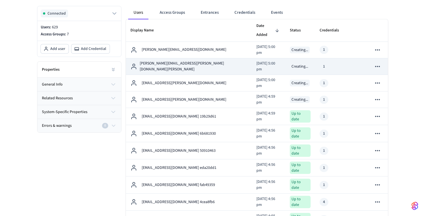
scroll to position [90, 0]
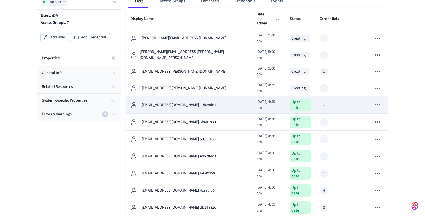
click at [181, 102] on p "rorykowalchuk@gmail.com 19b29d61" at bounding box center [179, 105] width 74 height 6
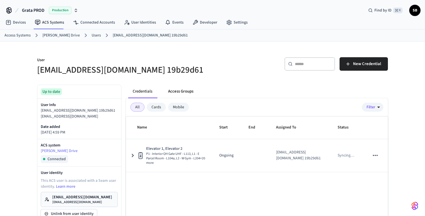
click at [178, 90] on button "Access Groups" at bounding box center [181, 91] width 34 height 13
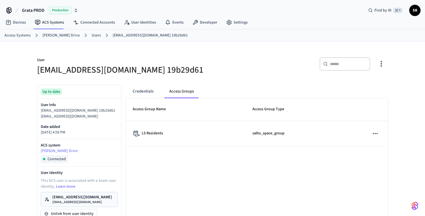
click at [92, 38] on link "Users" at bounding box center [96, 36] width 9 height 6
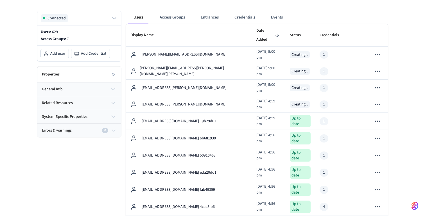
scroll to position [79, 0]
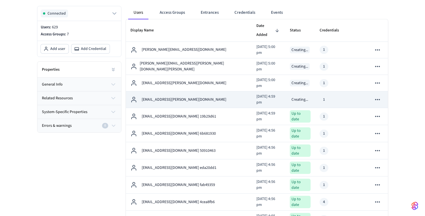
click at [163, 97] on p "qa+gordon@grata.life" at bounding box center [184, 100] width 85 height 6
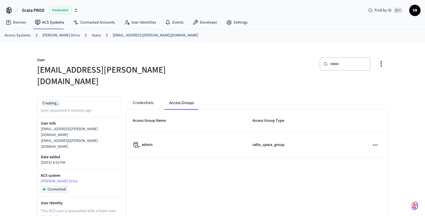
click at [92, 35] on link "Users" at bounding box center [96, 36] width 9 height 6
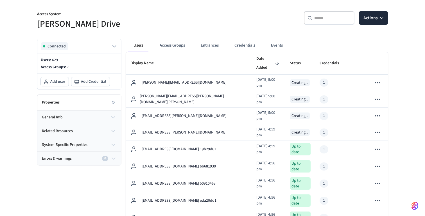
scroll to position [64, 0]
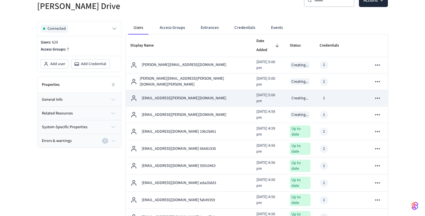
click at [169, 96] on p "qa+gordon.1@grata.life" at bounding box center [184, 99] width 85 height 6
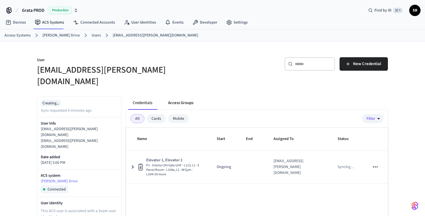
click at [186, 96] on button "Access Groups" at bounding box center [181, 102] width 34 height 13
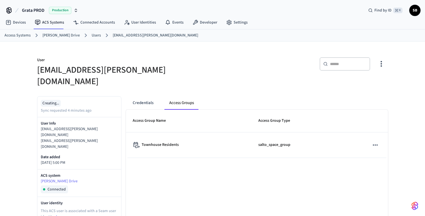
click at [92, 36] on link "Users" at bounding box center [96, 36] width 9 height 6
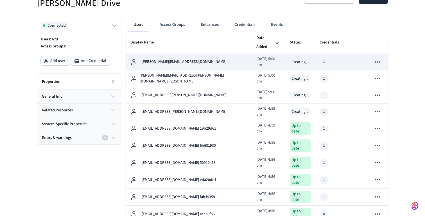
scroll to position [71, 0]
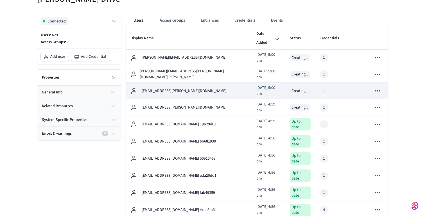
click at [164, 88] on p "qa+gordon.1@grata.life" at bounding box center [184, 91] width 85 height 6
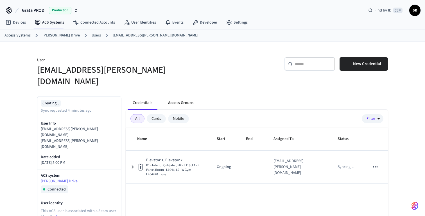
click at [180, 96] on button "Access Groups" at bounding box center [181, 102] width 34 height 13
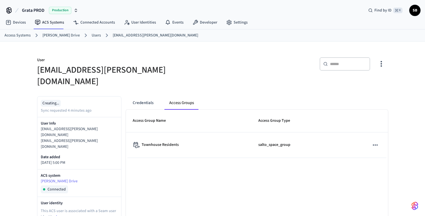
click at [92, 33] on link "Users" at bounding box center [96, 36] width 9 height 6
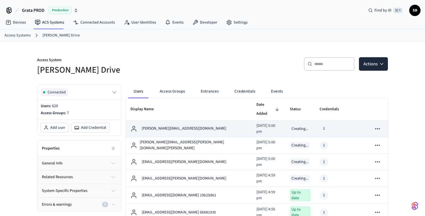
click at [174, 126] on p "sam.perry290997@yahoo.com" at bounding box center [184, 129] width 85 height 6
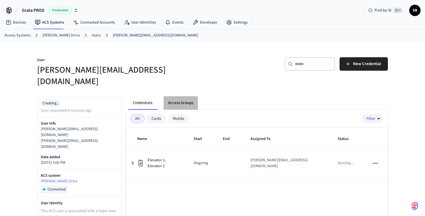
click at [183, 96] on button "Access Groups" at bounding box center [181, 102] width 34 height 13
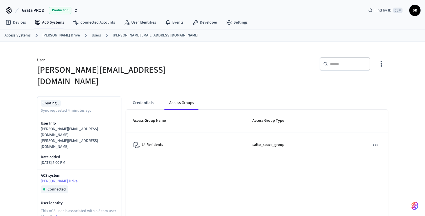
click at [92, 35] on link "Users" at bounding box center [96, 36] width 9 height 6
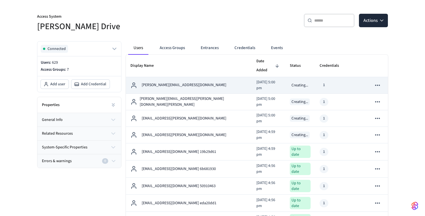
scroll to position [47, 0]
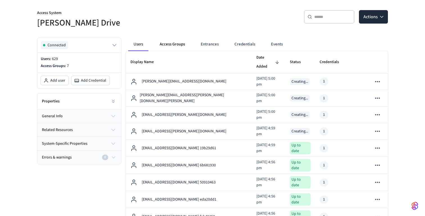
click at [176, 44] on button "Access Groups" at bounding box center [172, 44] width 34 height 13
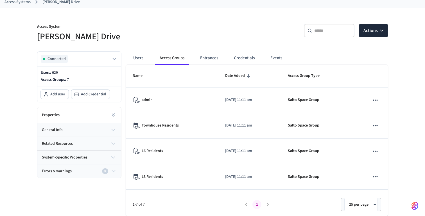
scroll to position [33, 0]
click at [137, 58] on button "Users" at bounding box center [138, 57] width 20 height 13
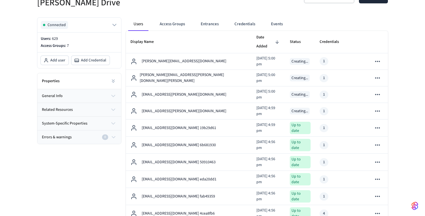
scroll to position [0, 0]
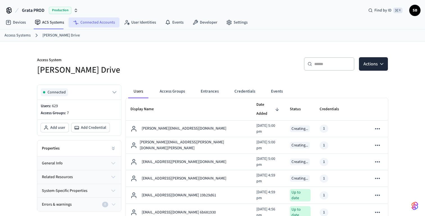
click at [99, 20] on link "Connected Accounts" at bounding box center [94, 22] width 51 height 10
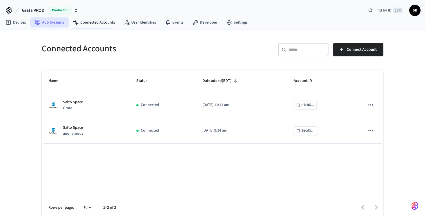
click at [50, 21] on link "ACS Systems" at bounding box center [49, 22] width 38 height 10
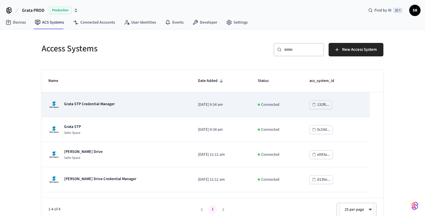
scroll to position [5, 0]
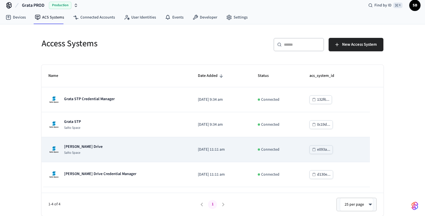
click at [78, 149] on p "[PERSON_NAME] Drive" at bounding box center [83, 147] width 38 height 6
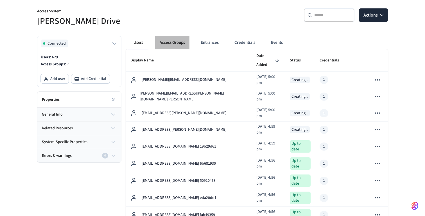
click at [176, 43] on button "Access Groups" at bounding box center [172, 42] width 34 height 13
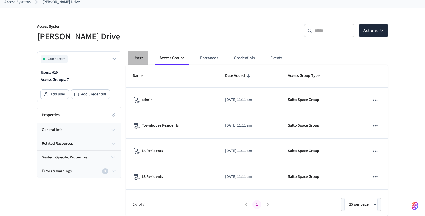
click at [139, 61] on button "Users" at bounding box center [138, 57] width 20 height 13
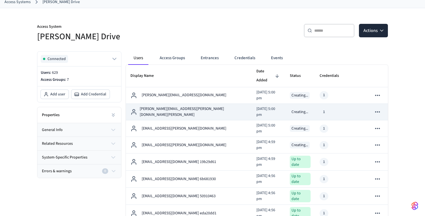
scroll to position [52, 0]
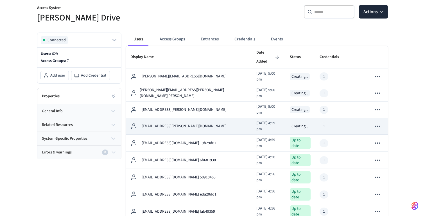
click at [162, 124] on p "qa+gordon@grata.life" at bounding box center [184, 127] width 85 height 6
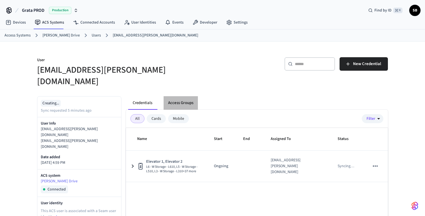
click at [183, 96] on button "Access Groups" at bounding box center [181, 102] width 34 height 13
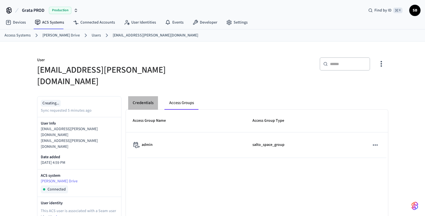
click at [139, 96] on button "Credentials" at bounding box center [143, 102] width 30 height 13
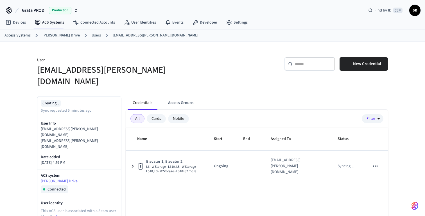
scroll to position [11, 0]
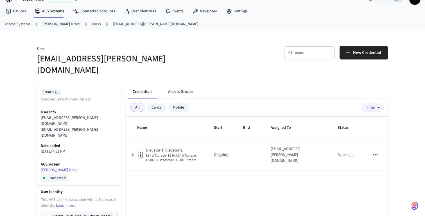
click at [87, 21] on ol "Access Systems Grata Gordon Drive Users qa+gordon@grata.life" at bounding box center [214, 24] width 420 height 7
click at [92, 22] on link "Users" at bounding box center [96, 24] width 9 height 6
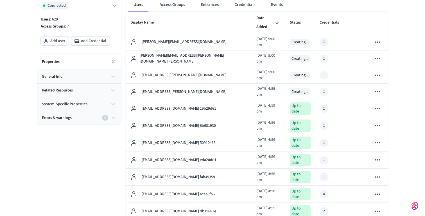
scroll to position [87, 0]
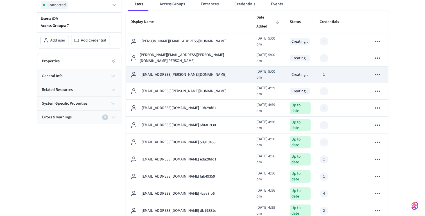
click at [155, 72] on p "qa+gordon.1@grata.life" at bounding box center [184, 75] width 85 height 6
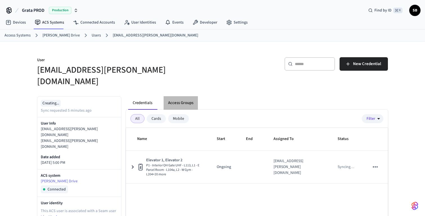
click at [182, 96] on button "Access Groups" at bounding box center [181, 102] width 34 height 13
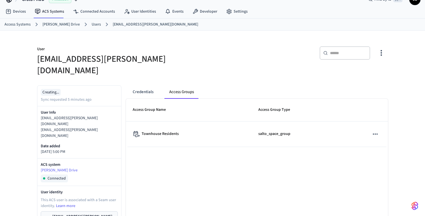
scroll to position [16, 0]
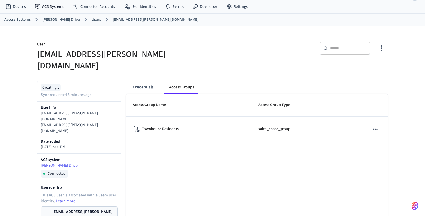
click at [92, 19] on link "Users" at bounding box center [96, 20] width 9 height 6
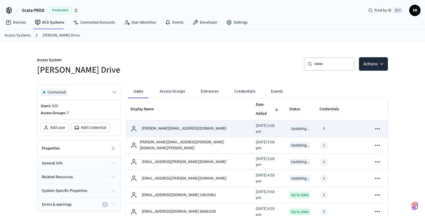
click at [165, 126] on p "sam.perry290997@yahoo.com" at bounding box center [184, 129] width 85 height 6
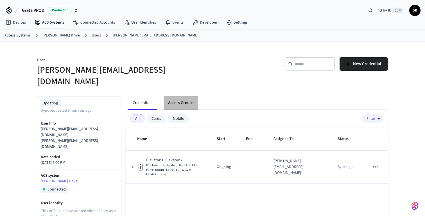
click at [180, 96] on button "Access Groups" at bounding box center [181, 102] width 34 height 13
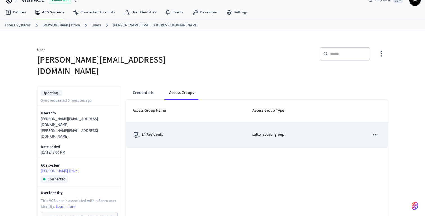
scroll to position [15, 0]
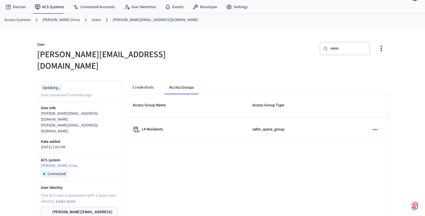
click at [93, 20] on link "Users" at bounding box center [96, 20] width 9 height 6
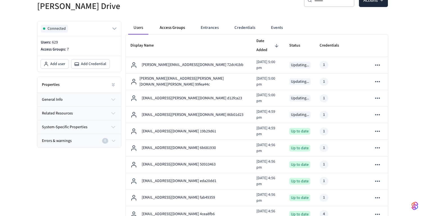
scroll to position [58, 0]
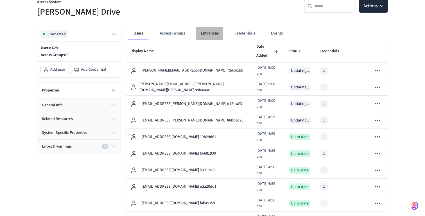
click at [212, 31] on button "Entrances" at bounding box center [209, 33] width 27 height 13
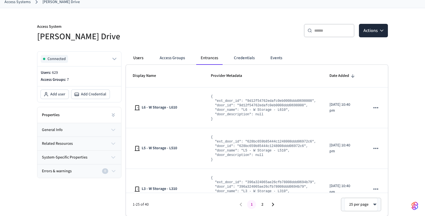
click at [139, 60] on button "Users" at bounding box center [138, 57] width 20 height 13
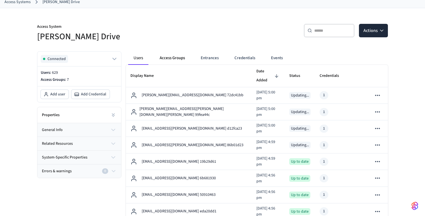
click at [170, 59] on button "Access Groups" at bounding box center [172, 57] width 34 height 13
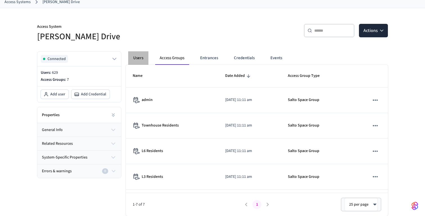
click at [136, 58] on button "Users" at bounding box center [138, 57] width 20 height 13
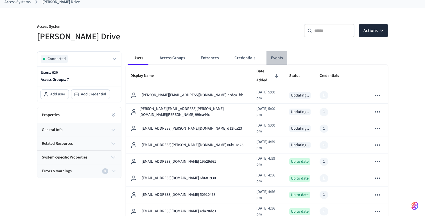
click at [276, 61] on button "Events" at bounding box center [276, 57] width 21 height 13
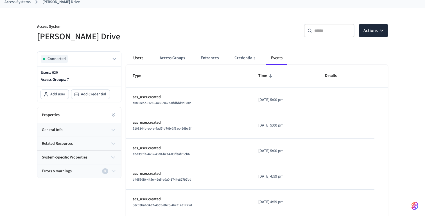
click at [138, 59] on button "Users" at bounding box center [138, 57] width 20 height 13
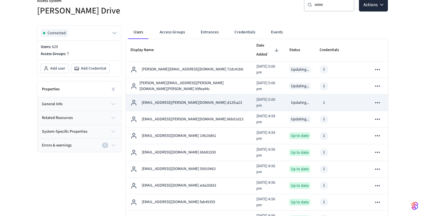
scroll to position [60, 0]
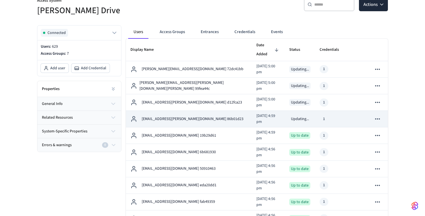
click at [167, 116] on p "[EMAIL_ADDRESS][PERSON_NAME][DOMAIN_NAME] 86b01d23" at bounding box center [193, 119] width 102 height 6
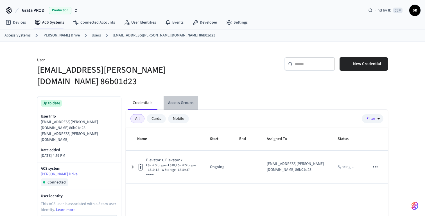
click at [186, 96] on button "Access Groups" at bounding box center [181, 102] width 34 height 13
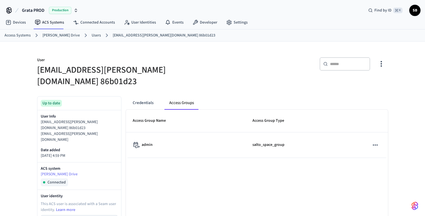
click at [85, 31] on div "Access Systems Grata Gordon Drive Users qa+gordon@grata.life 86b01d23" at bounding box center [212, 35] width 425 height 12
click at [92, 34] on link "Users" at bounding box center [96, 36] width 9 height 6
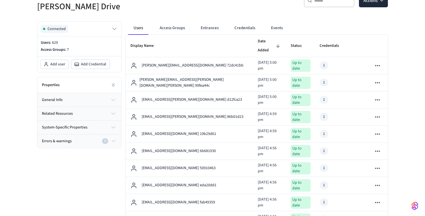
scroll to position [65, 0]
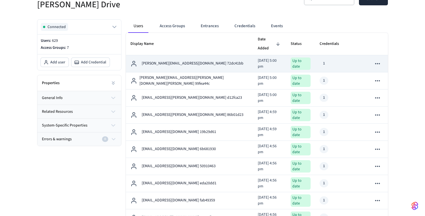
click at [172, 61] on p "[PERSON_NAME][EMAIL_ADDRESS][DOMAIN_NAME] 72dc41bb" at bounding box center [193, 64] width 102 height 6
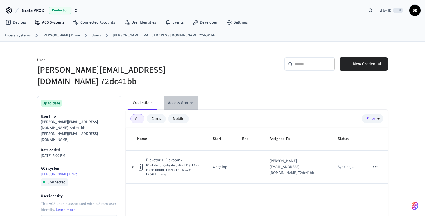
click at [180, 96] on button "Access Groups" at bounding box center [181, 102] width 34 height 13
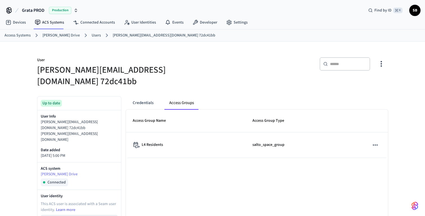
click at [92, 36] on link "Users" at bounding box center [96, 36] width 9 height 6
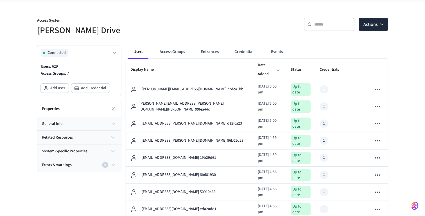
scroll to position [40, 0]
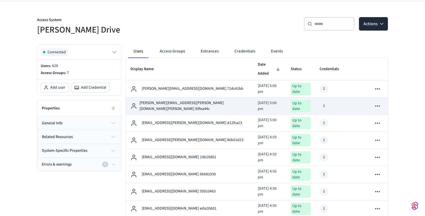
click at [180, 100] on p "[PERSON_NAME][EMAIL_ADDRESS][PERSON_NAME][DOMAIN_NAME][PERSON_NAME] 99fea44c" at bounding box center [193, 106] width 109 height 12
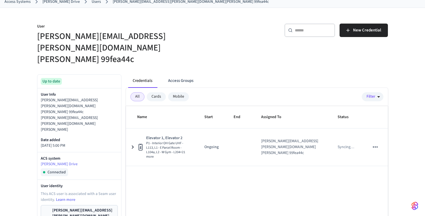
scroll to position [34, 0]
click at [181, 74] on button "Access Groups" at bounding box center [181, 80] width 34 height 13
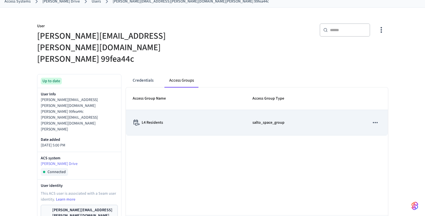
scroll to position [0, 0]
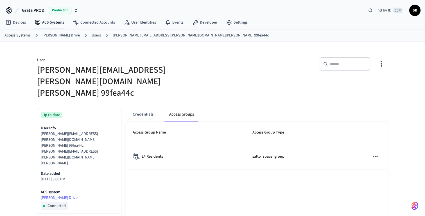
click at [92, 34] on link "Users" at bounding box center [96, 36] width 9 height 6
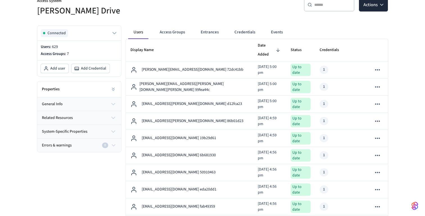
scroll to position [63, 0]
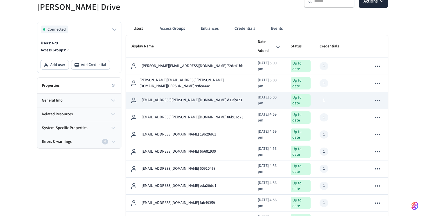
click at [181, 97] on p "[EMAIL_ADDRESS][PERSON_NAME][DOMAIN_NAME] d12fca23" at bounding box center [192, 100] width 100 height 6
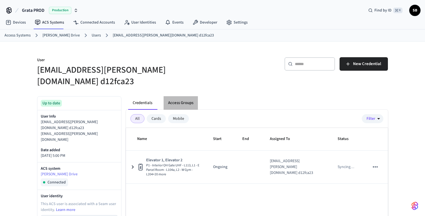
click at [186, 96] on button "Access Groups" at bounding box center [181, 102] width 34 height 13
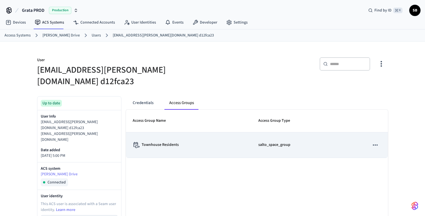
scroll to position [14, 0]
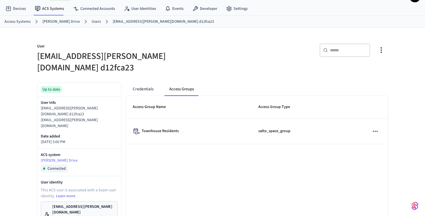
click at [92, 22] on link "Users" at bounding box center [96, 22] width 9 height 6
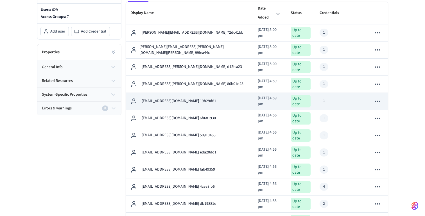
scroll to position [80, 0]
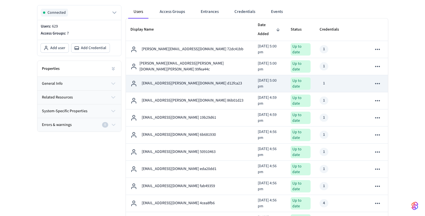
click at [184, 81] on p "[EMAIL_ADDRESS][PERSON_NAME][DOMAIN_NAME] d12fca23" at bounding box center [192, 84] width 100 height 6
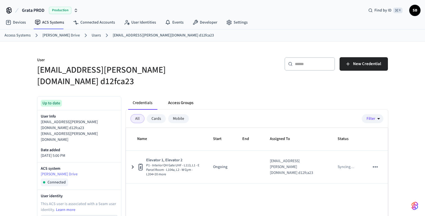
click at [181, 96] on button "Access Groups" at bounding box center [181, 102] width 34 height 13
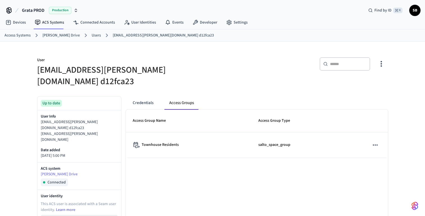
click at [92, 38] on link "Users" at bounding box center [96, 36] width 9 height 6
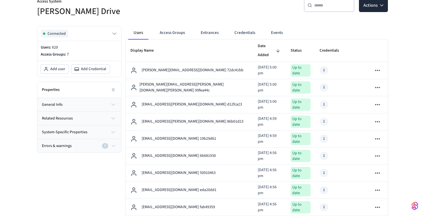
scroll to position [67, 0]
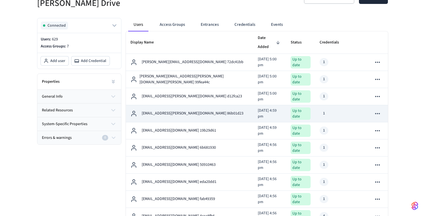
click at [166, 111] on p "[EMAIL_ADDRESS][PERSON_NAME][DOMAIN_NAME] 86b01d23" at bounding box center [193, 114] width 102 height 6
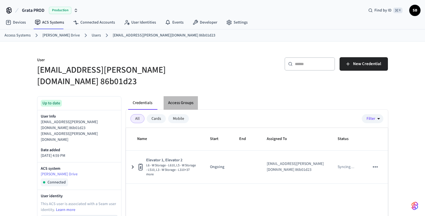
click at [187, 96] on button "Access Groups" at bounding box center [181, 102] width 34 height 13
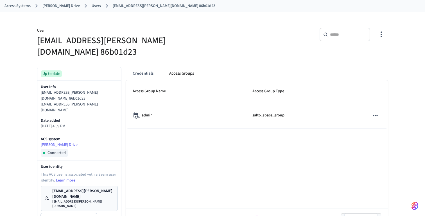
scroll to position [32, 0]
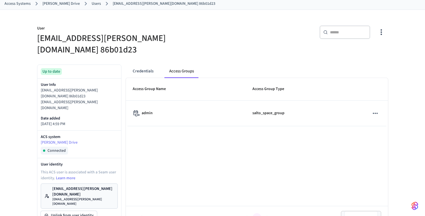
click at [92, 6] on link "Users" at bounding box center [96, 4] width 9 height 6
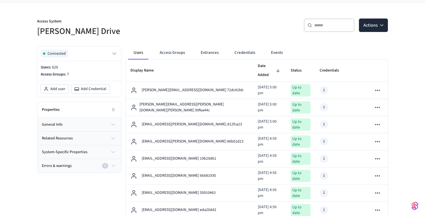
scroll to position [40, 0]
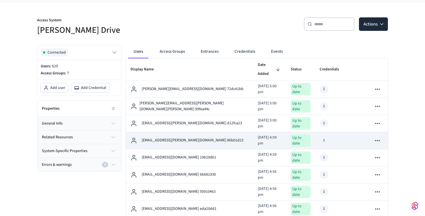
click at [178, 138] on p "[EMAIL_ADDRESS][PERSON_NAME][DOMAIN_NAME] 86b01d23" at bounding box center [193, 141] width 102 height 6
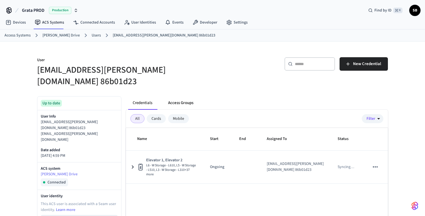
click at [187, 96] on button "Access Groups" at bounding box center [181, 102] width 34 height 13
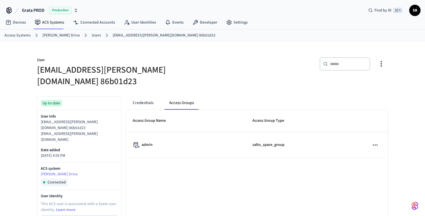
scroll to position [10, 0]
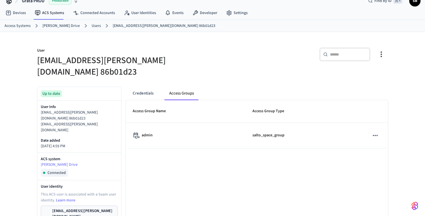
click at [92, 25] on link "Users" at bounding box center [96, 26] width 9 height 6
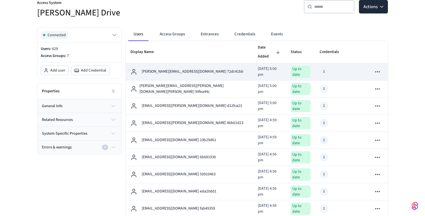
scroll to position [83, 0]
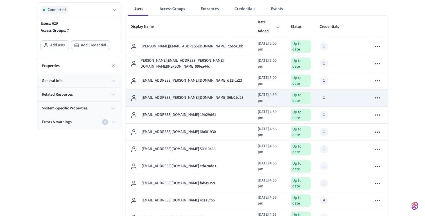
click at [165, 95] on p "[EMAIL_ADDRESS][PERSON_NAME][DOMAIN_NAME] 86b01d23" at bounding box center [193, 98] width 102 height 6
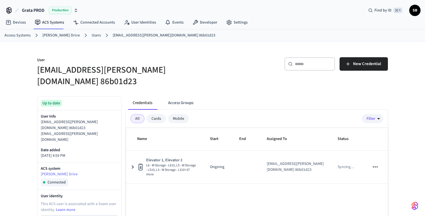
click at [92, 34] on link "Users" at bounding box center [96, 36] width 9 height 6
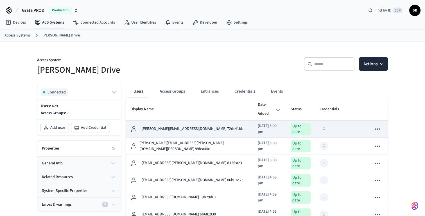
scroll to position [17, 0]
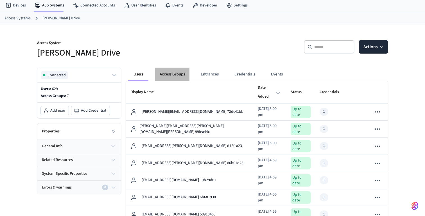
click at [178, 78] on button "Access Groups" at bounding box center [172, 74] width 34 height 13
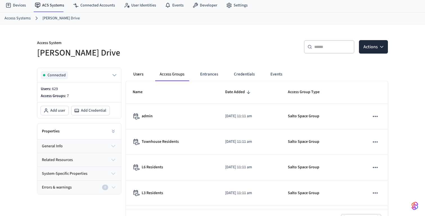
click at [138, 76] on button "Users" at bounding box center [138, 74] width 20 height 13
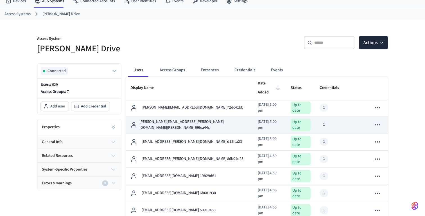
scroll to position [22, 0]
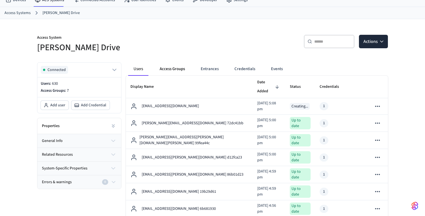
click at [172, 65] on button "Access Groups" at bounding box center [172, 68] width 34 height 13
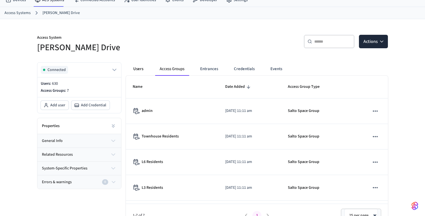
click at [139, 69] on button "Users" at bounding box center [138, 68] width 20 height 13
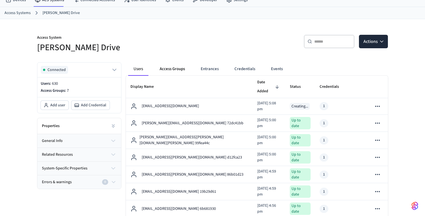
click at [179, 68] on button "Access Groups" at bounding box center [172, 68] width 34 height 13
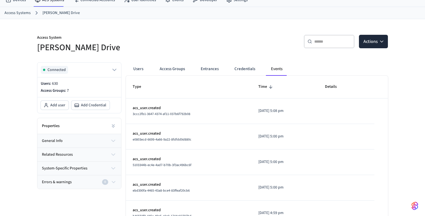
click at [137, 67] on button "Users" at bounding box center [138, 68] width 20 height 13
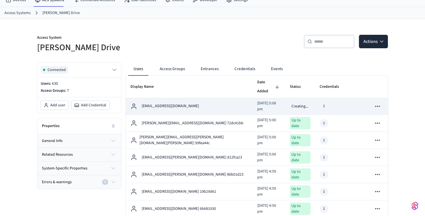
click at [155, 103] on p "taylorp7777@gmail.com" at bounding box center [170, 106] width 57 height 6
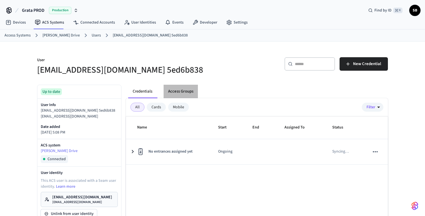
click at [188, 92] on button "Access Groups" at bounding box center [181, 91] width 34 height 13
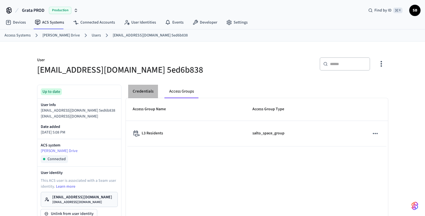
click at [139, 90] on button "Credentials" at bounding box center [143, 91] width 30 height 13
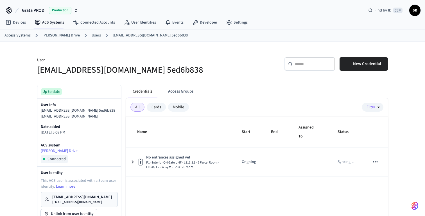
click at [92, 34] on link "Users" at bounding box center [96, 36] width 9 height 6
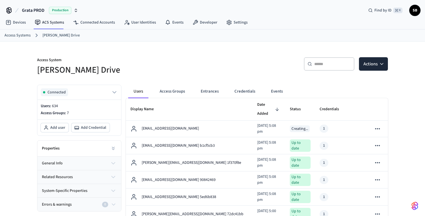
click at [58, 35] on link "[PERSON_NAME] Drive" at bounding box center [60, 36] width 37 height 6
click at [50, 24] on link "ACS Systems" at bounding box center [49, 22] width 38 height 10
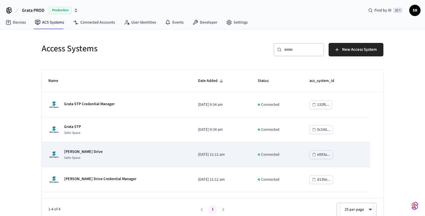
click at [77, 151] on p "[PERSON_NAME] Drive" at bounding box center [83, 152] width 38 height 6
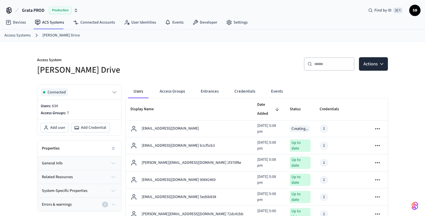
click at [138, 92] on button "Users" at bounding box center [138, 91] width 20 height 13
click at [373, 63] on button "Actions" at bounding box center [373, 63] width 29 height 13
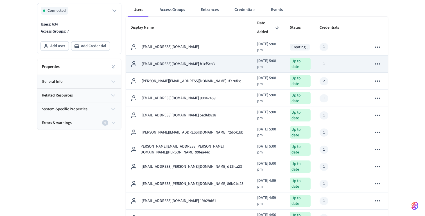
scroll to position [84, 0]
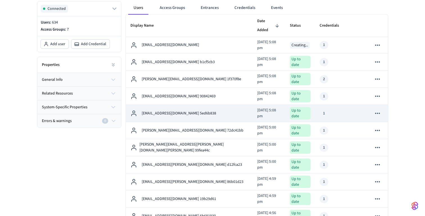
click at [196, 111] on p "taylorp7777@gmail.com 5ed6b838" at bounding box center [179, 114] width 74 height 6
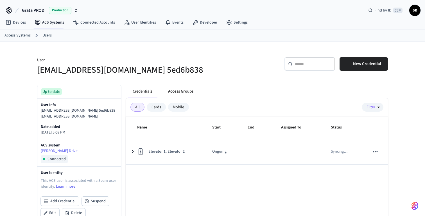
click at [187, 94] on button "Access Groups" at bounding box center [181, 91] width 34 height 13
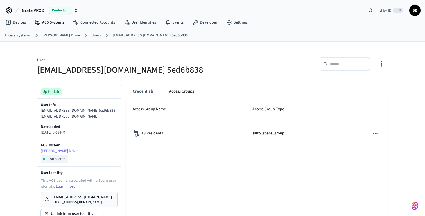
click at [92, 36] on link "Users" at bounding box center [96, 36] width 9 height 6
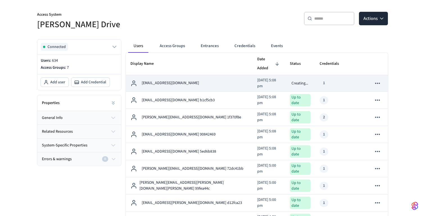
scroll to position [48, 0]
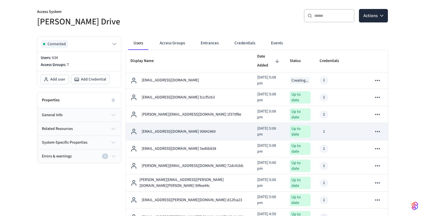
click at [178, 129] on p "janaabdelalim85@gmail.com 90842469" at bounding box center [179, 132] width 74 height 6
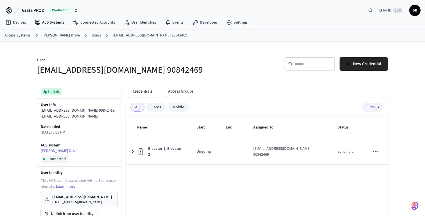
click at [182, 93] on button "Access Groups" at bounding box center [181, 91] width 34 height 13
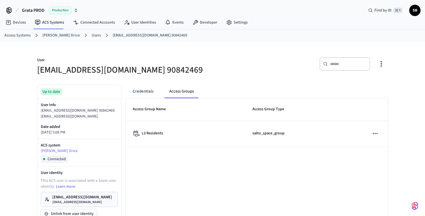
click at [92, 36] on link "Users" at bounding box center [96, 36] width 9 height 6
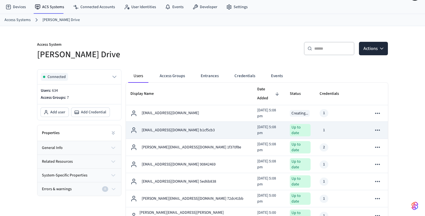
scroll to position [30, 0]
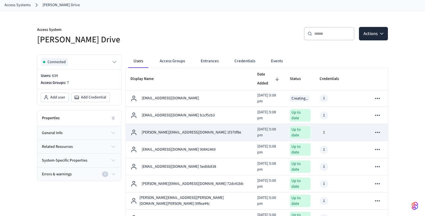
click at [176, 130] on p "leandra.burns66@gmail.com 1f370f8e" at bounding box center [191, 133] width 99 height 6
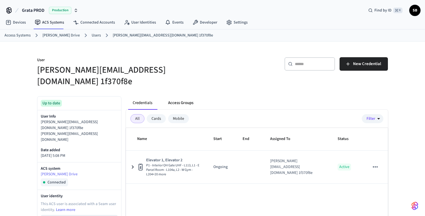
click at [182, 96] on button "Access Groups" at bounding box center [181, 102] width 34 height 13
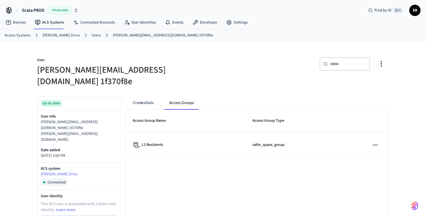
click at [92, 36] on link "Users" at bounding box center [96, 36] width 9 height 6
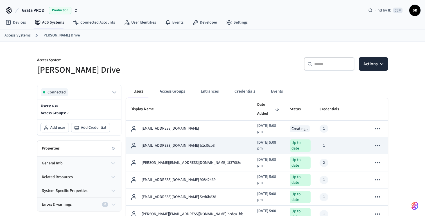
scroll to position [25, 0]
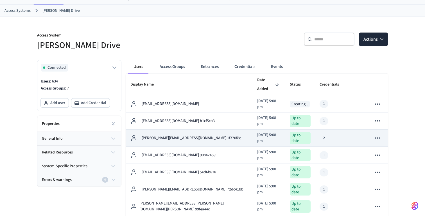
click at [179, 135] on p "leandra.burns66@gmail.com 1f370f8e" at bounding box center [191, 138] width 99 height 6
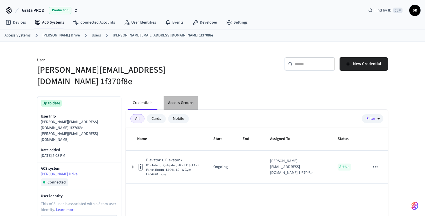
click at [186, 96] on button "Access Groups" at bounding box center [181, 102] width 34 height 13
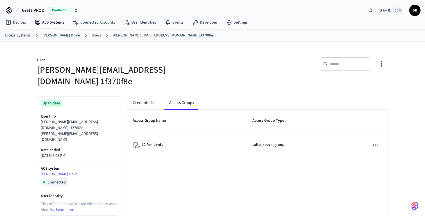
click at [92, 36] on link "Users" at bounding box center [96, 36] width 9 height 6
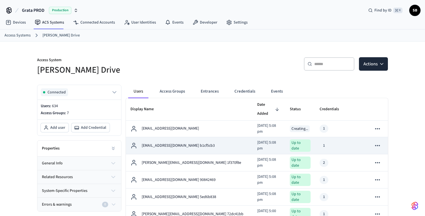
click at [169, 143] on p "connerswilliams@gmail.com b1cf5cb3" at bounding box center [178, 146] width 73 height 6
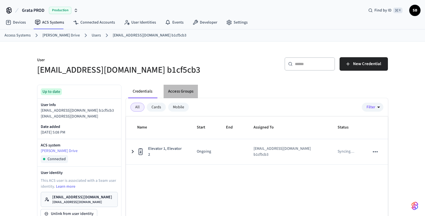
click at [182, 91] on button "Access Groups" at bounding box center [181, 91] width 34 height 13
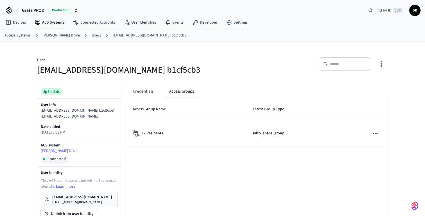
click at [92, 35] on link "Users" at bounding box center [96, 36] width 9 height 6
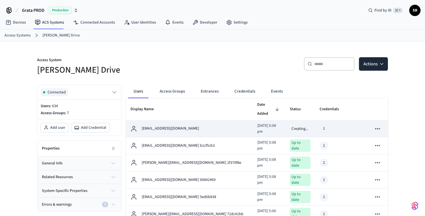
click at [164, 126] on p "s.walisser0613@gmail.com" at bounding box center [170, 129] width 57 height 6
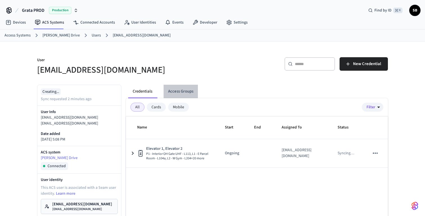
click at [182, 91] on button "Access Groups" at bounding box center [181, 91] width 34 height 13
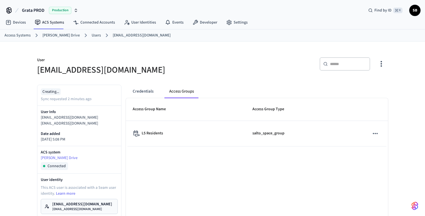
click at [92, 34] on link "Users" at bounding box center [96, 36] width 9 height 6
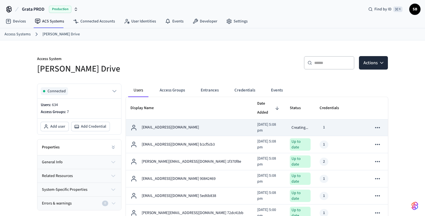
scroll to position [0, 0]
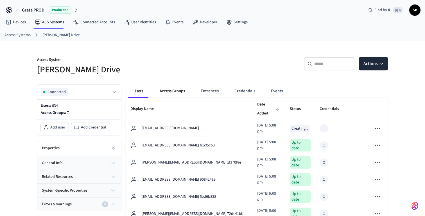
click at [172, 89] on button "Access Groups" at bounding box center [172, 91] width 34 height 13
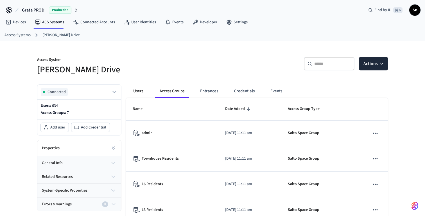
click at [140, 92] on button "Users" at bounding box center [138, 91] width 20 height 13
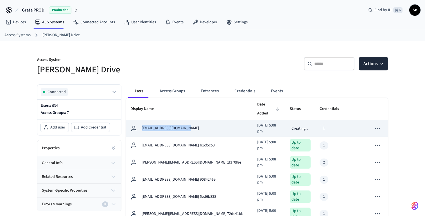
drag, startPoint x: 185, startPoint y: 121, endPoint x: 142, endPoint y: 121, distance: 43.5
click at [142, 126] on p "s.walisser0613@gmail.com" at bounding box center [170, 129] width 57 height 6
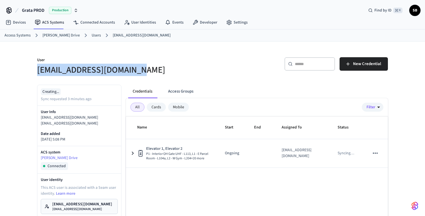
drag, startPoint x: 137, startPoint y: 70, endPoint x: 38, endPoint y: 69, distance: 98.9
click at [38, 69] on h5 "s.walisser0613@gmail.com" at bounding box center [123, 70] width 172 height 12
copy h5 "s.walisser0613@gmail.com"
click at [182, 92] on button "Access Groups" at bounding box center [181, 91] width 34 height 13
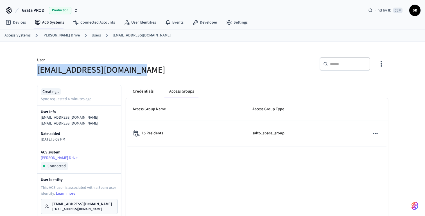
click at [151, 90] on button "Credentials" at bounding box center [143, 91] width 30 height 13
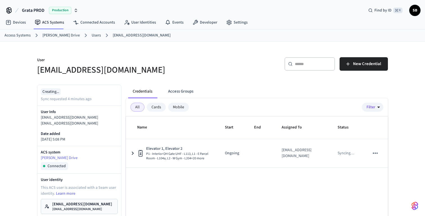
click at [92, 35] on link "Users" at bounding box center [96, 36] width 9 height 6
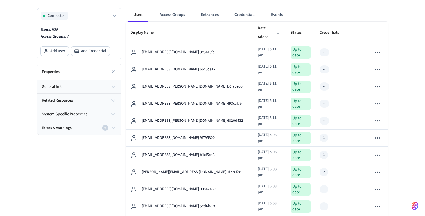
scroll to position [78, 0]
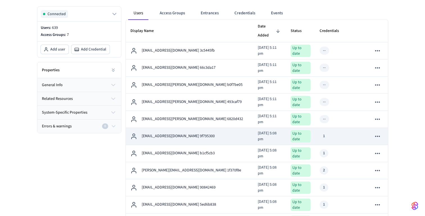
click at [180, 133] on p "[EMAIL_ADDRESS][DOMAIN_NAME] 9f795300" at bounding box center [178, 136] width 73 height 6
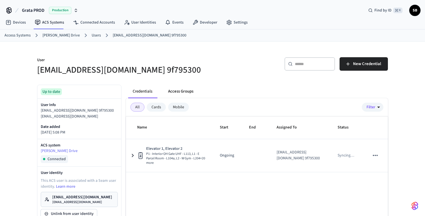
click at [181, 90] on button "Access Groups" at bounding box center [181, 91] width 34 height 13
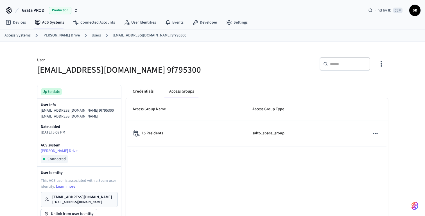
click at [146, 93] on button "Credentials" at bounding box center [143, 91] width 30 height 13
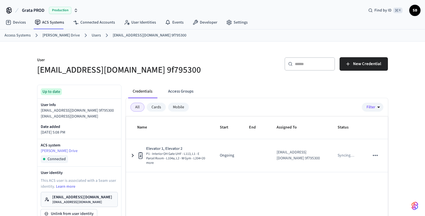
click at [92, 34] on link "Users" at bounding box center [96, 36] width 9 height 6
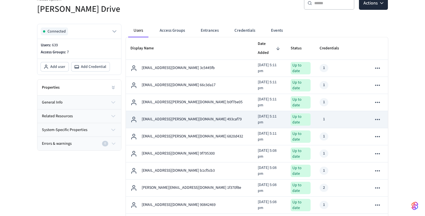
scroll to position [61, 0]
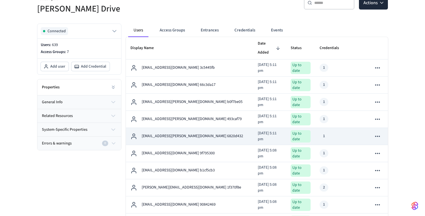
click at [178, 133] on p "[EMAIL_ADDRESS][PERSON_NAME][DOMAIN_NAME] 6820d432" at bounding box center [192, 136] width 101 height 6
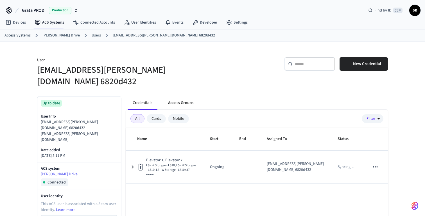
click at [185, 96] on button "Access Groups" at bounding box center [181, 102] width 34 height 13
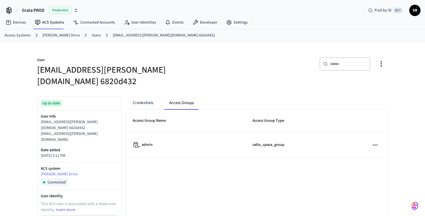
click at [92, 34] on link "Users" at bounding box center [96, 36] width 9 height 6
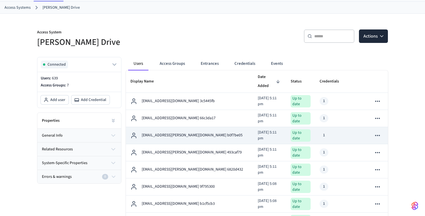
scroll to position [29, 0]
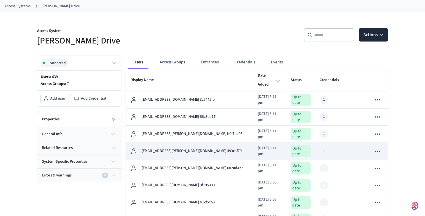
click at [177, 148] on p "[EMAIL_ADDRESS][PERSON_NAME][DOMAIN_NAME] 493caf79" at bounding box center [192, 151] width 100 height 6
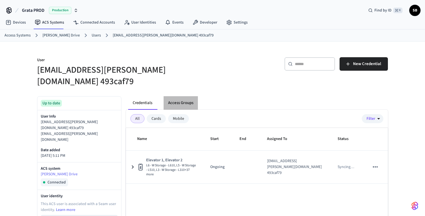
click at [184, 96] on button "Access Groups" at bounding box center [181, 102] width 34 height 13
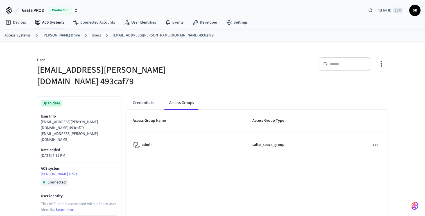
click at [93, 34] on link "Users" at bounding box center [96, 36] width 9 height 6
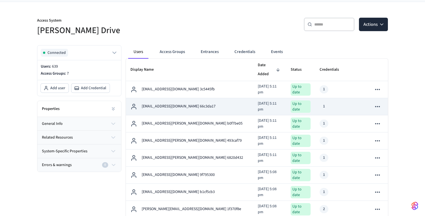
scroll to position [42, 0]
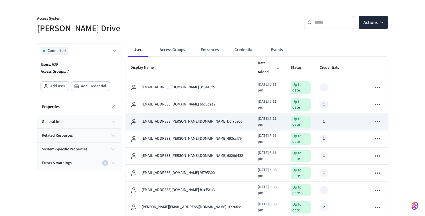
click at [157, 113] on td "[EMAIL_ADDRESS][PERSON_NAME][DOMAIN_NAME] b0f7be05" at bounding box center [189, 121] width 127 height 17
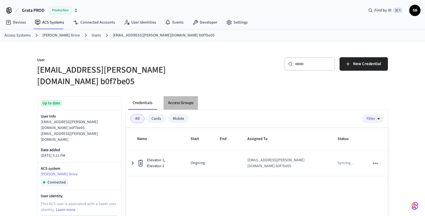
click at [182, 96] on button "Access Groups" at bounding box center [181, 102] width 34 height 13
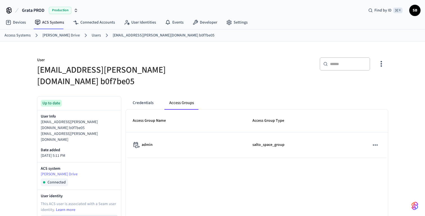
click at [92, 34] on link "Users" at bounding box center [96, 36] width 9 height 6
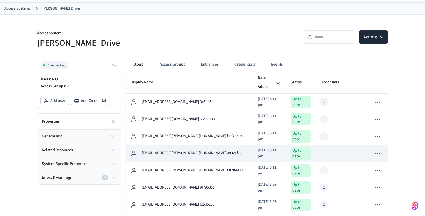
scroll to position [28, 0]
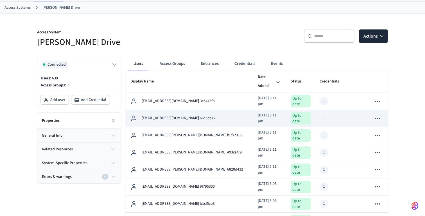
click at [175, 115] on p "[EMAIL_ADDRESS][DOMAIN_NAME] 66c3da17" at bounding box center [179, 118] width 74 height 6
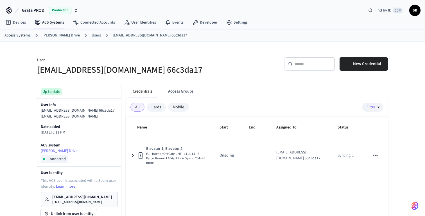
click at [185, 92] on button "Access Groups" at bounding box center [181, 91] width 34 height 13
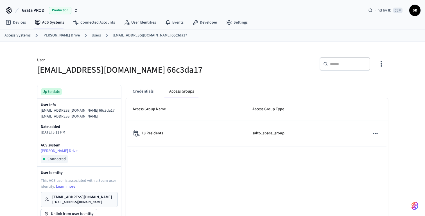
click at [92, 36] on link "Users" at bounding box center [96, 36] width 9 height 6
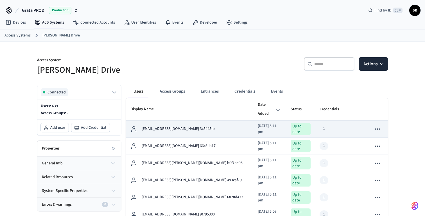
click at [163, 126] on p "[EMAIL_ADDRESS][DOMAIN_NAME] 3c5445fb" at bounding box center [178, 129] width 73 height 6
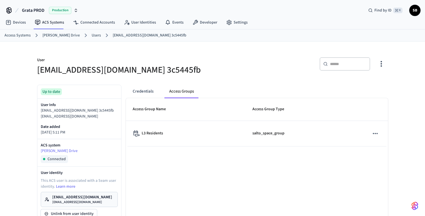
click at [92, 33] on link "Users" at bounding box center [96, 36] width 9 height 6
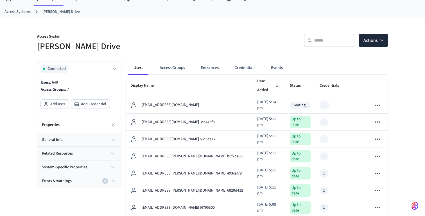
scroll to position [24, 0]
click at [174, 68] on button "Access Groups" at bounding box center [172, 67] width 34 height 13
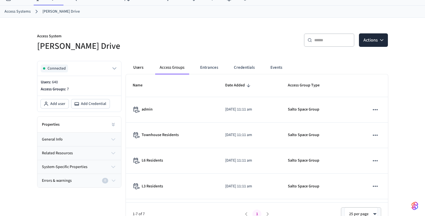
click at [140, 67] on button "Users" at bounding box center [138, 67] width 20 height 13
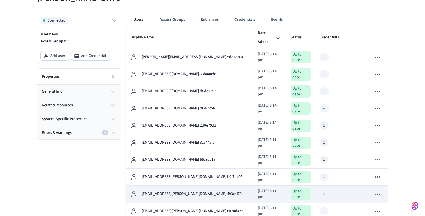
scroll to position [77, 0]
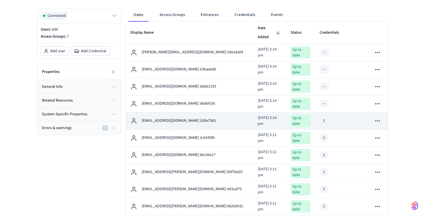
click at [173, 118] on p "[EMAIL_ADDRESS][DOMAIN_NAME] 2d0e79d1" at bounding box center [179, 121] width 74 height 6
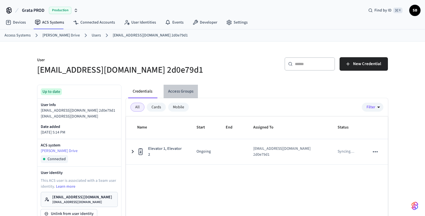
click at [182, 92] on button "Access Groups" at bounding box center [181, 91] width 34 height 13
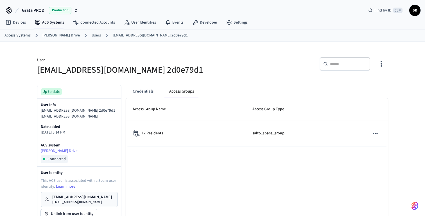
click at [92, 33] on link "Users" at bounding box center [96, 36] width 9 height 6
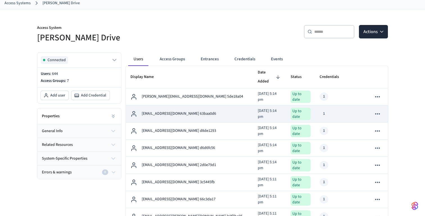
scroll to position [31, 0]
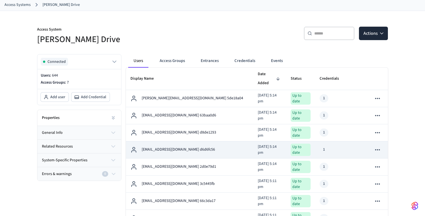
click at [172, 147] on p "[EMAIL_ADDRESS][DOMAIN_NAME] d6d6fc56" at bounding box center [178, 150] width 73 height 6
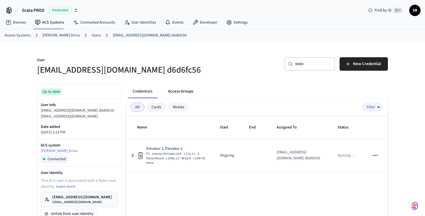
click at [187, 92] on button "Access Groups" at bounding box center [181, 91] width 34 height 13
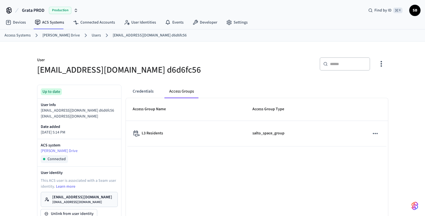
click at [92, 36] on link "Users" at bounding box center [96, 36] width 9 height 6
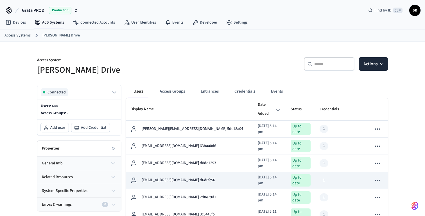
scroll to position [21, 0]
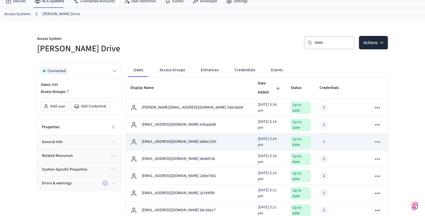
click at [176, 139] on p "[EMAIL_ADDRESS][DOMAIN_NAME] d8de1293" at bounding box center [179, 142] width 74 height 6
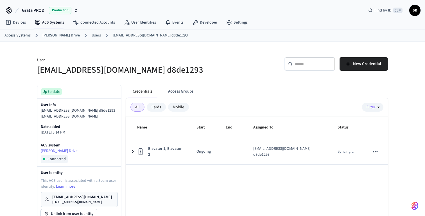
click at [187, 91] on button "Access Groups" at bounding box center [181, 91] width 34 height 13
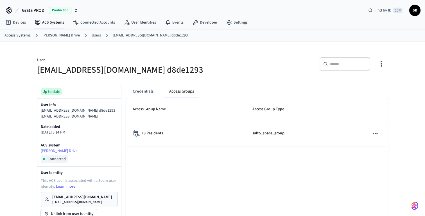
click at [92, 34] on link "Users" at bounding box center [96, 36] width 9 height 6
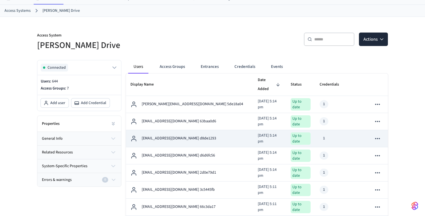
scroll to position [28, 0]
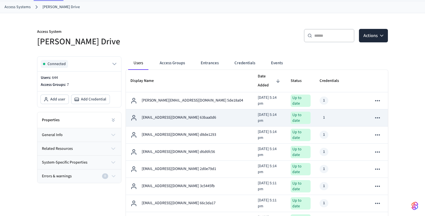
click at [179, 115] on p "[EMAIL_ADDRESS][DOMAIN_NAME] 63baa0d6" at bounding box center [179, 118] width 74 height 6
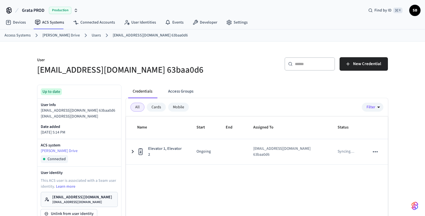
click at [186, 92] on button "Access Groups" at bounding box center [181, 91] width 34 height 13
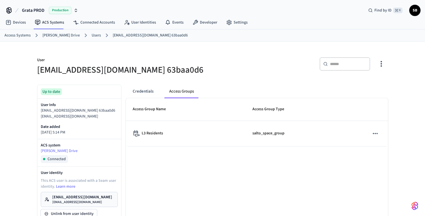
click at [92, 35] on link "Users" at bounding box center [96, 36] width 9 height 6
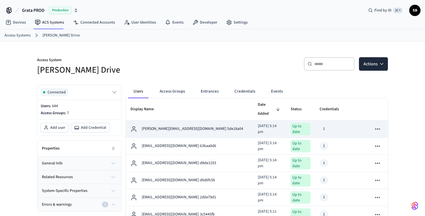
click at [181, 126] on p "[PERSON_NAME][EMAIL_ADDRESS][DOMAIN_NAME] 5de18a04" at bounding box center [192, 129] width 101 height 6
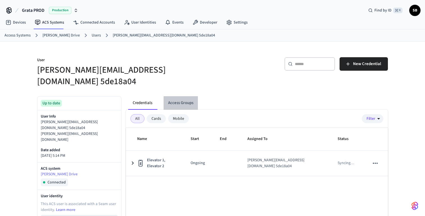
click at [186, 96] on button "Access Groups" at bounding box center [181, 102] width 34 height 13
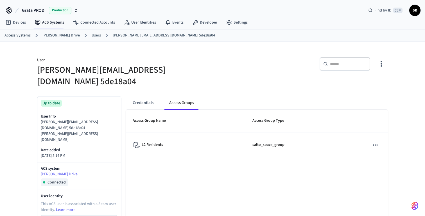
click at [93, 34] on link "Users" at bounding box center [96, 36] width 9 height 6
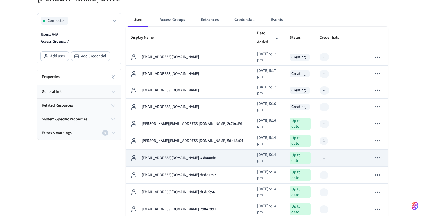
scroll to position [56, 0]
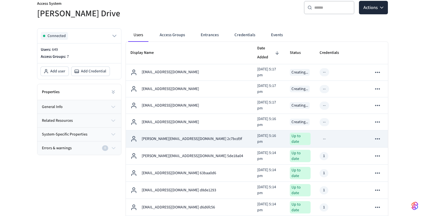
click at [188, 136] on p "[PERSON_NAME][EMAIL_ADDRESS][DOMAIN_NAME] 2c7bcd9f" at bounding box center [192, 139] width 100 height 6
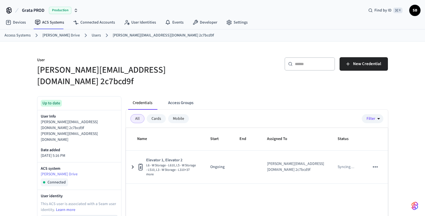
click at [187, 96] on button "Access Groups" at bounding box center [181, 102] width 34 height 13
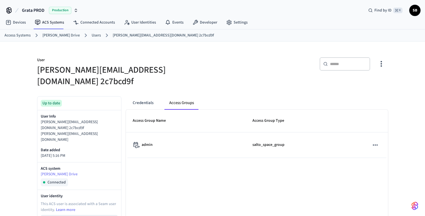
click at [92, 36] on link "Users" at bounding box center [96, 36] width 9 height 6
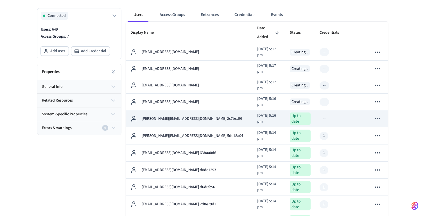
scroll to position [75, 0]
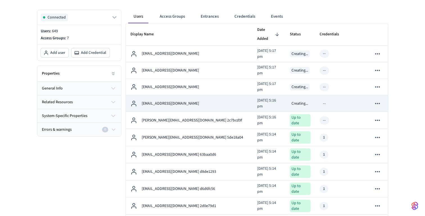
click at [179, 101] on p "[EMAIL_ADDRESS][DOMAIN_NAME]" at bounding box center [170, 104] width 57 height 6
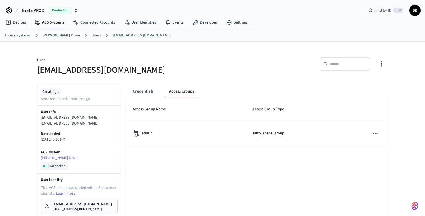
click at [92, 35] on link "Users" at bounding box center [96, 36] width 9 height 6
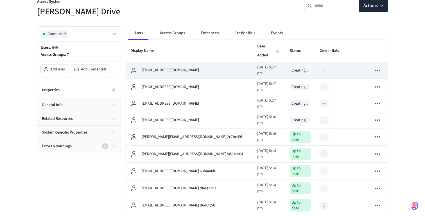
scroll to position [76, 0]
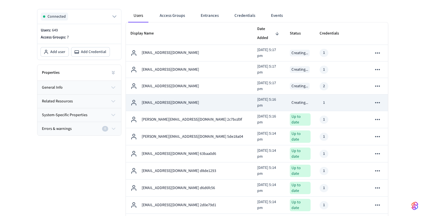
click at [178, 100] on p "[EMAIL_ADDRESS][DOMAIN_NAME]" at bounding box center [170, 103] width 57 height 6
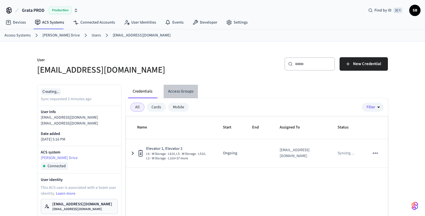
click at [183, 93] on button "Access Groups" at bounding box center [181, 91] width 34 height 13
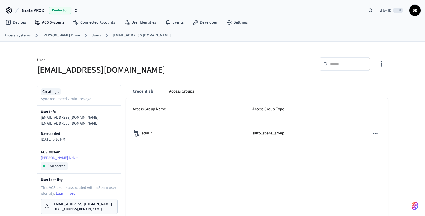
click at [92, 37] on link "Users" at bounding box center [96, 36] width 9 height 6
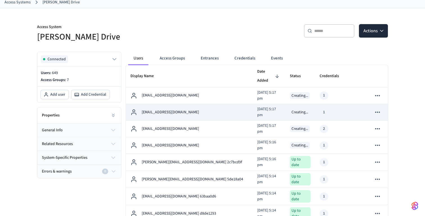
scroll to position [49, 0]
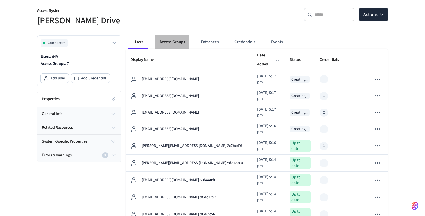
click at [174, 44] on button "Access Groups" at bounding box center [172, 41] width 34 height 13
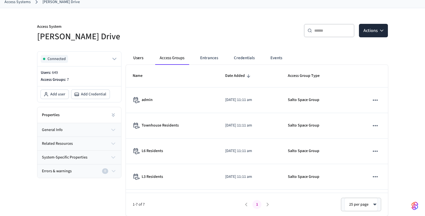
click at [141, 57] on button "Users" at bounding box center [138, 57] width 20 height 13
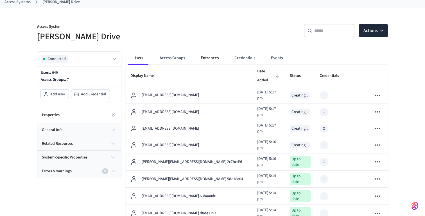
click at [206, 58] on button "Entrances" at bounding box center [209, 57] width 27 height 13
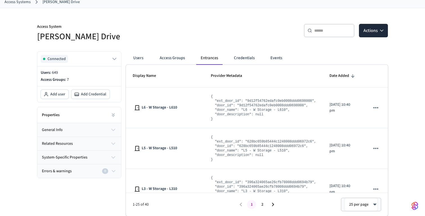
click at [141, 58] on button "Users" at bounding box center [138, 57] width 20 height 13
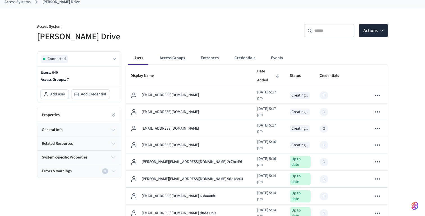
scroll to position [0, 0]
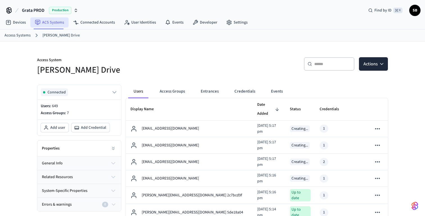
click at [50, 22] on link "ACS Systems" at bounding box center [49, 22] width 38 height 10
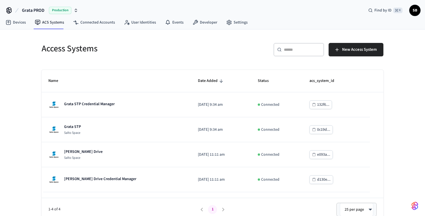
scroll to position [5, 0]
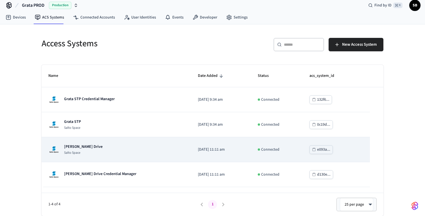
click at [77, 144] on p "[PERSON_NAME] Drive" at bounding box center [83, 147] width 38 height 6
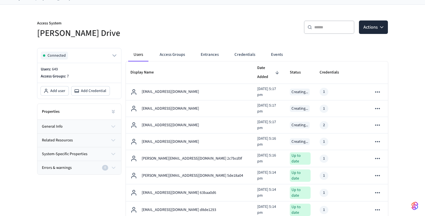
scroll to position [46, 0]
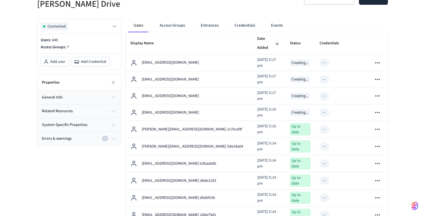
scroll to position [60, 0]
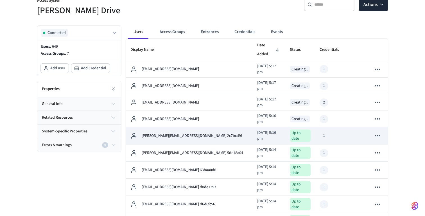
click at [169, 133] on p "[PERSON_NAME][EMAIL_ADDRESS][DOMAIN_NAME] 2c7bcd9f" at bounding box center [192, 136] width 100 height 6
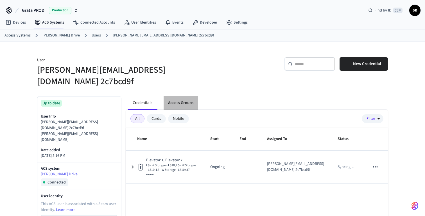
click at [186, 96] on button "Access Groups" at bounding box center [181, 102] width 34 height 13
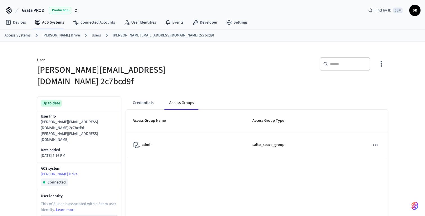
click at [92, 35] on link "Users" at bounding box center [96, 36] width 9 height 6
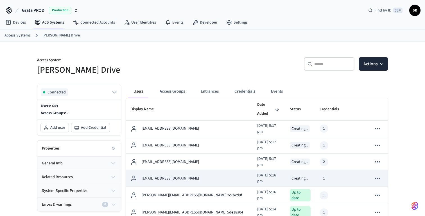
click at [160, 176] on p "[EMAIL_ADDRESS][DOMAIN_NAME]" at bounding box center [170, 179] width 57 height 6
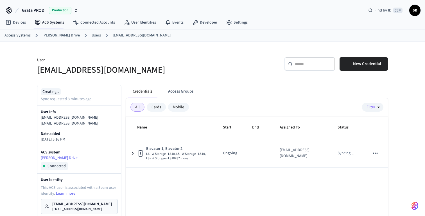
click at [182, 90] on button "Access Groups" at bounding box center [181, 91] width 34 height 13
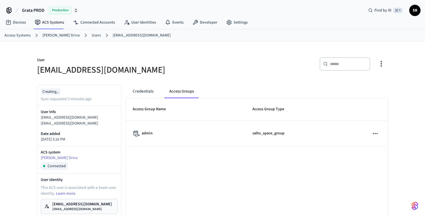
click at [93, 34] on link "Users" at bounding box center [96, 36] width 9 height 6
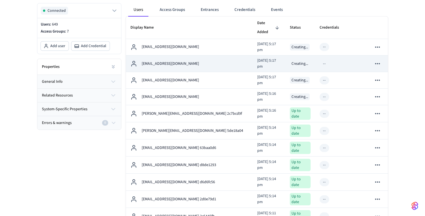
scroll to position [63, 0]
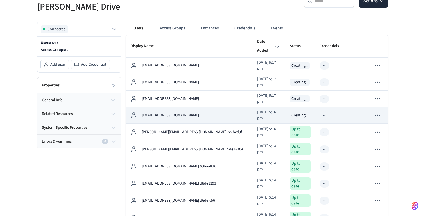
click at [185, 113] on p "[EMAIL_ADDRESS][DOMAIN_NAME]" at bounding box center [170, 116] width 57 height 6
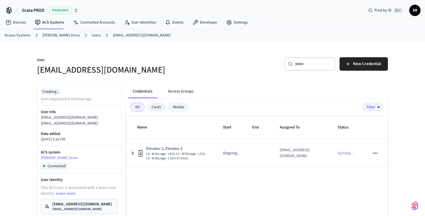
drag, startPoint x: 162, startPoint y: 71, endPoint x: 39, endPoint y: 69, distance: 123.1
click at [39, 69] on h5 "[EMAIL_ADDRESS][DOMAIN_NAME]" at bounding box center [123, 70] width 172 height 12
copy h5 "[EMAIL_ADDRESS][DOMAIN_NAME]"
click at [92, 36] on link "Users" at bounding box center [96, 36] width 9 height 6
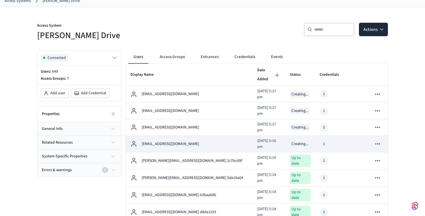
scroll to position [35, 0]
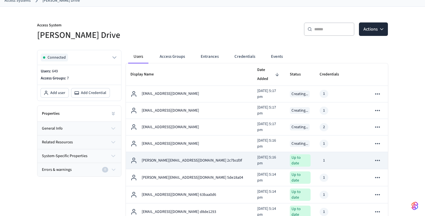
click at [197, 158] on p "[PERSON_NAME][EMAIL_ADDRESS][DOMAIN_NAME] 2c7bcd9f" at bounding box center [192, 161] width 100 height 6
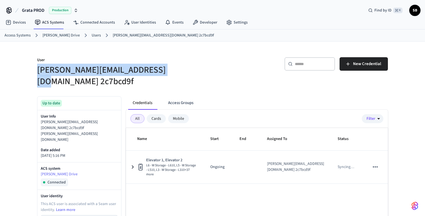
drag, startPoint x: 162, startPoint y: 72, endPoint x: 38, endPoint y: 67, distance: 124.5
click at [38, 67] on h5 "[PERSON_NAME][EMAIL_ADDRESS][DOMAIN_NAME] 2c7bcd9f" at bounding box center [123, 75] width 172 height 23
copy h5 "[PERSON_NAME][EMAIL_ADDRESS][DOMAIN_NAME]"
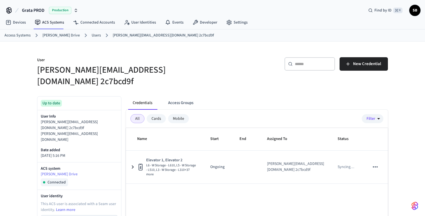
click at [92, 32] on ol "Access Systems [PERSON_NAME] Drive Users [PERSON_NAME][EMAIL_ADDRESS][DOMAIN_NA…" at bounding box center [214, 35] width 420 height 7
click at [92, 36] on link "Users" at bounding box center [96, 36] width 9 height 6
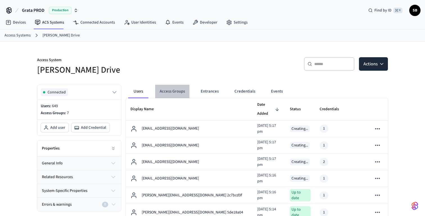
click at [172, 91] on button "Access Groups" at bounding box center [172, 91] width 34 height 13
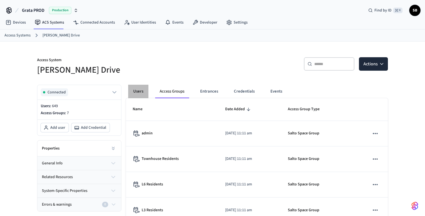
click at [135, 92] on button "Users" at bounding box center [138, 91] width 20 height 13
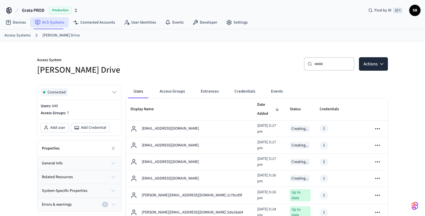
click at [55, 22] on link "ACS Systems" at bounding box center [49, 22] width 38 height 10
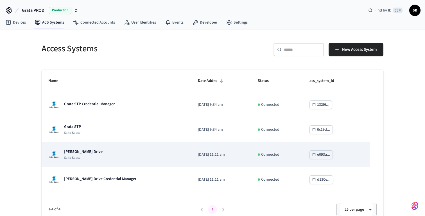
click at [85, 155] on div "[PERSON_NAME] Drive Salto Space" at bounding box center [83, 154] width 38 height 11
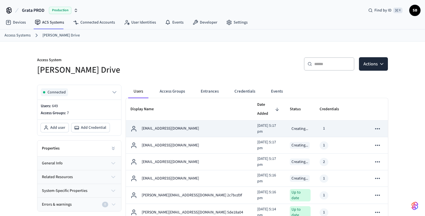
click at [177, 126] on p "[EMAIL_ADDRESS][DOMAIN_NAME]" at bounding box center [170, 129] width 57 height 6
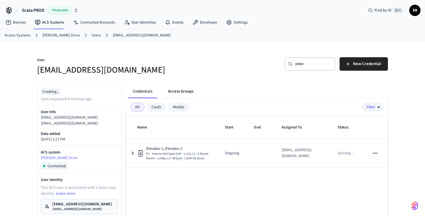
click at [183, 91] on button "Access Groups" at bounding box center [181, 91] width 34 height 13
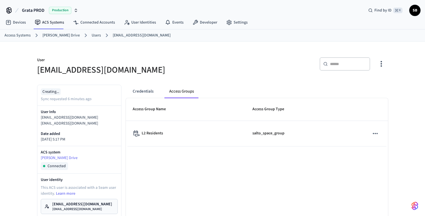
click at [92, 36] on link "Users" at bounding box center [96, 36] width 9 height 6
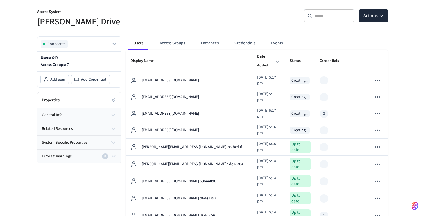
scroll to position [50, 0]
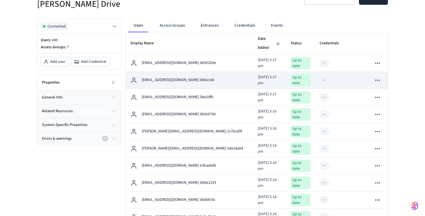
scroll to position [52, 0]
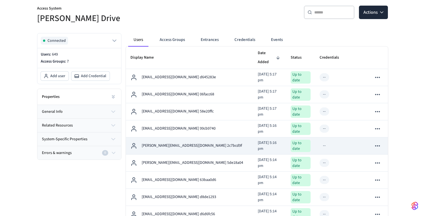
click at [190, 143] on p "[PERSON_NAME][EMAIL_ADDRESS][DOMAIN_NAME] 2c7bcd9f" at bounding box center [192, 146] width 100 height 6
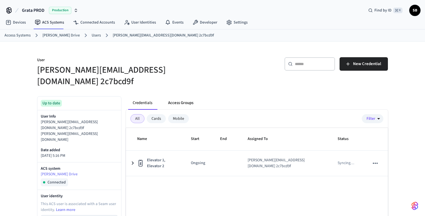
click at [186, 96] on button "Access Groups" at bounding box center [181, 102] width 34 height 13
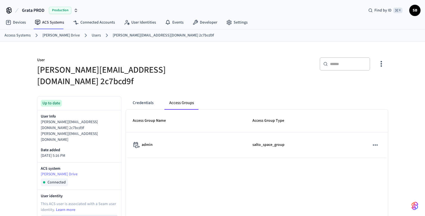
click at [92, 35] on link "Users" at bounding box center [96, 36] width 9 height 6
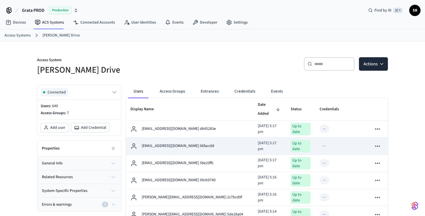
scroll to position [16, 0]
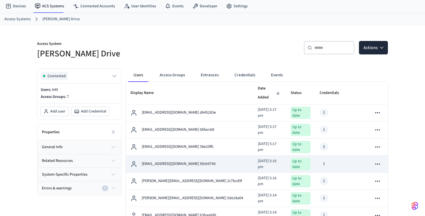
click at [183, 161] on p "[EMAIL_ADDRESS][DOMAIN_NAME] 99cb9740" at bounding box center [179, 164] width 74 height 6
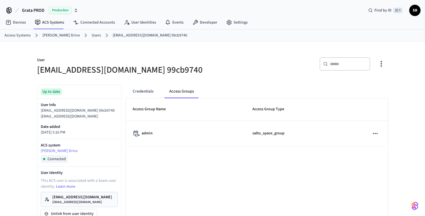
click at [94, 37] on link "Users" at bounding box center [96, 36] width 9 height 6
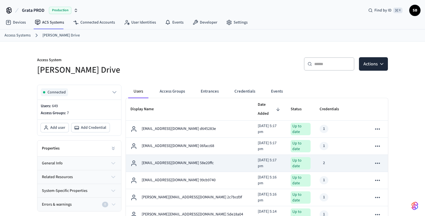
click at [174, 160] on p "[EMAIL_ADDRESS][DOMAIN_NAME] 58e20ffc" at bounding box center [178, 163] width 72 height 6
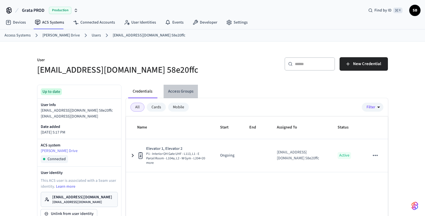
click at [181, 92] on button "Access Groups" at bounding box center [181, 91] width 34 height 13
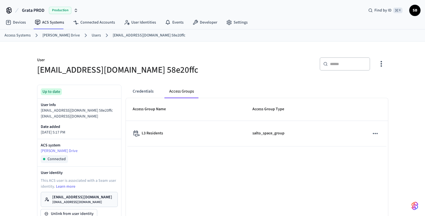
click at [92, 38] on link "Users" at bounding box center [96, 36] width 9 height 6
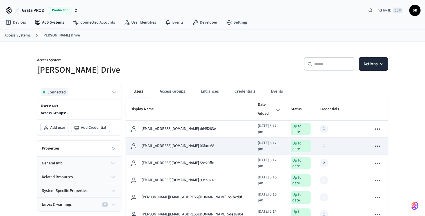
click at [178, 143] on p "[EMAIL_ADDRESS][DOMAIN_NAME] 06facc68" at bounding box center [178, 146] width 72 height 6
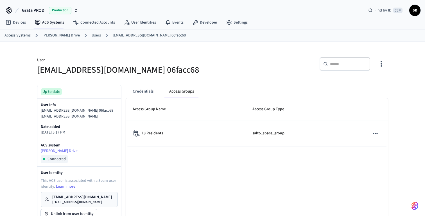
click at [92, 36] on link "Users" at bounding box center [96, 36] width 9 height 6
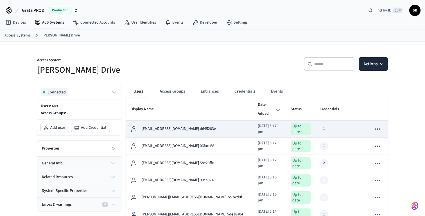
click at [182, 126] on p "[EMAIL_ADDRESS][DOMAIN_NAME] d645283e" at bounding box center [179, 129] width 74 height 6
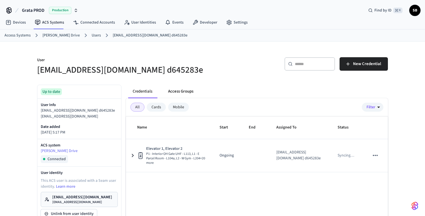
click at [187, 90] on button "Access Groups" at bounding box center [181, 91] width 34 height 13
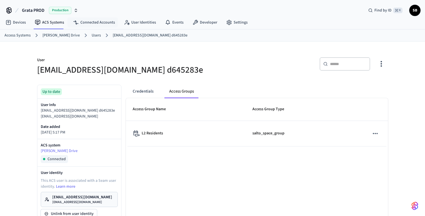
click at [92, 35] on link "Users" at bounding box center [96, 36] width 9 height 6
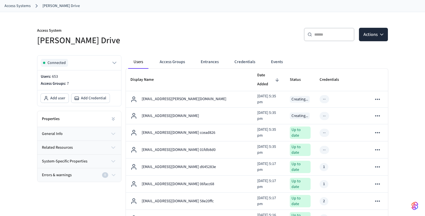
scroll to position [35, 0]
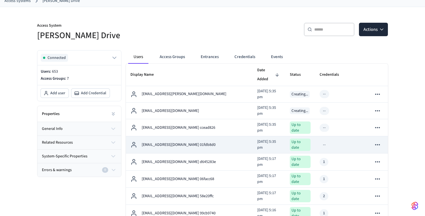
click at [177, 142] on p "[EMAIL_ADDRESS][DOMAIN_NAME] 01fdb8d0" at bounding box center [179, 145] width 74 height 6
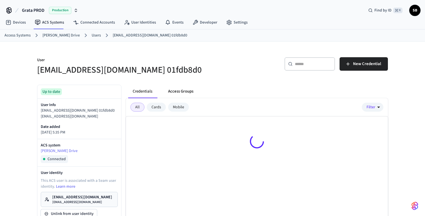
click at [182, 92] on button "Access Groups" at bounding box center [181, 91] width 34 height 13
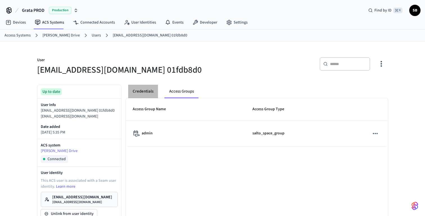
click at [146, 89] on button "Credentials" at bounding box center [143, 91] width 30 height 13
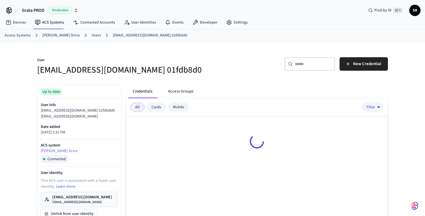
click at [92, 36] on link "Users" at bounding box center [96, 36] width 9 height 6
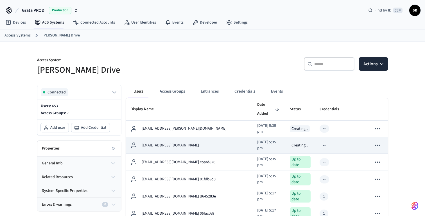
scroll to position [10, 0]
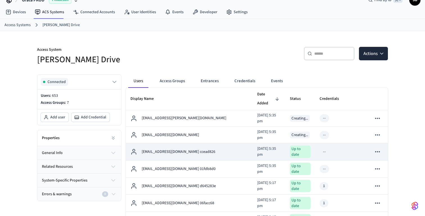
click at [166, 149] on p "[EMAIL_ADDRESS][DOMAIN_NAME] ccead826" at bounding box center [179, 152] width 74 height 6
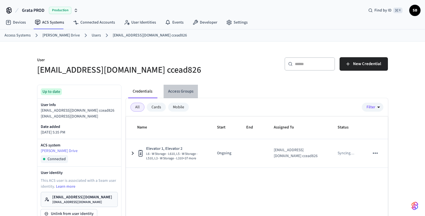
click at [183, 91] on button "Access Groups" at bounding box center [181, 91] width 34 height 13
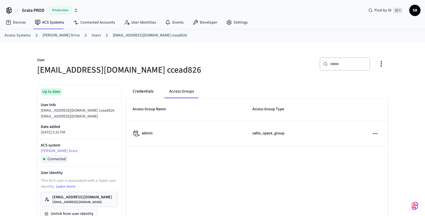
click at [147, 91] on button "Credentials" at bounding box center [143, 91] width 30 height 13
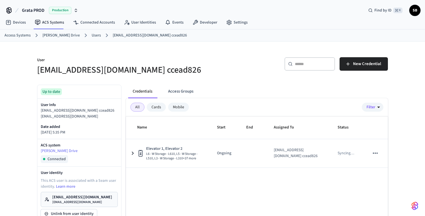
click at [93, 35] on link "Users" at bounding box center [96, 36] width 9 height 6
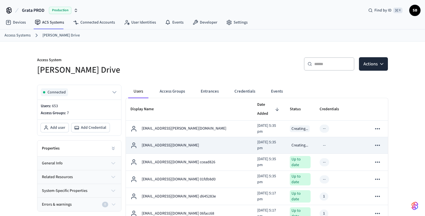
click at [168, 143] on p "[EMAIL_ADDRESS][DOMAIN_NAME]" at bounding box center [170, 146] width 57 height 6
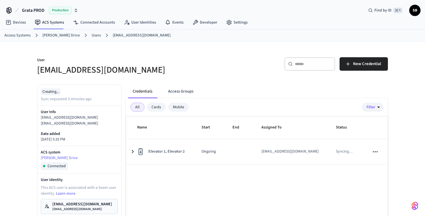
click at [92, 35] on link "Users" at bounding box center [96, 36] width 9 height 6
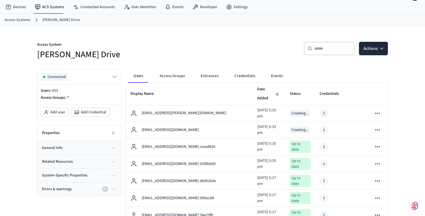
scroll to position [30, 0]
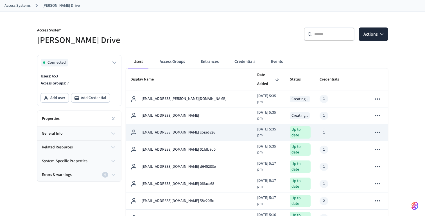
click at [177, 130] on p "[EMAIL_ADDRESS][DOMAIN_NAME] ccead826" at bounding box center [179, 133] width 74 height 6
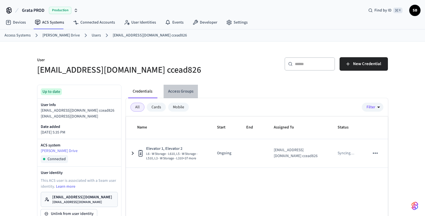
click at [185, 88] on button "Access Groups" at bounding box center [181, 91] width 34 height 13
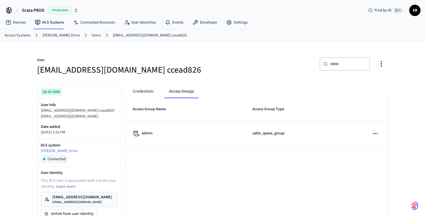
click at [85, 33] on ol "Access Systems [PERSON_NAME] Drive Users [EMAIL_ADDRESS][DOMAIN_NAME] ccead826" at bounding box center [214, 35] width 420 height 7
click at [92, 33] on link "Users" at bounding box center [96, 36] width 9 height 6
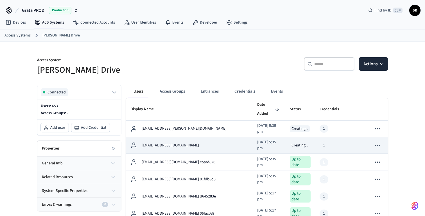
click at [169, 143] on p "[EMAIL_ADDRESS][DOMAIN_NAME]" at bounding box center [170, 146] width 57 height 6
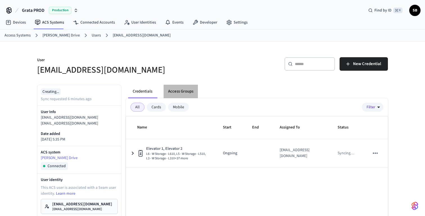
click at [188, 94] on button "Access Groups" at bounding box center [181, 91] width 34 height 13
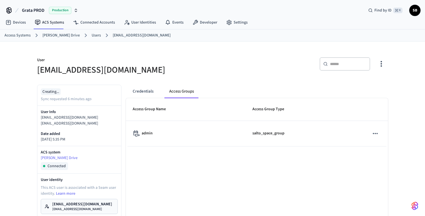
click at [92, 33] on link "Users" at bounding box center [96, 36] width 9 height 6
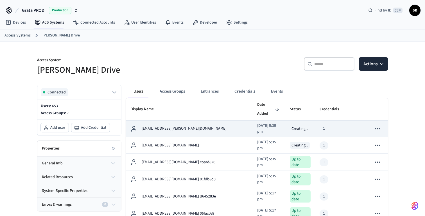
click at [168, 126] on p "[EMAIL_ADDRESS][PERSON_NAME][DOMAIN_NAME]" at bounding box center [184, 129] width 85 height 6
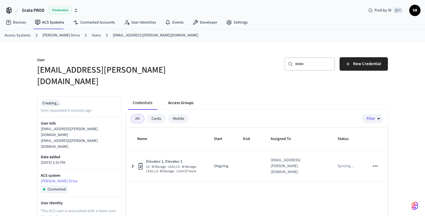
click at [185, 96] on button "Access Groups" at bounding box center [181, 102] width 34 height 13
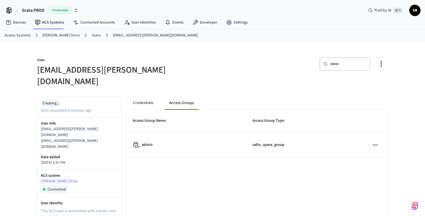
click at [92, 36] on link "Users" at bounding box center [96, 36] width 9 height 6
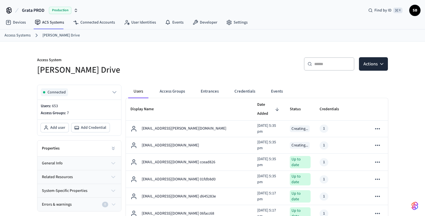
click at [321, 65] on input "text" at bounding box center [332, 64] width 37 height 6
paste input "**********"
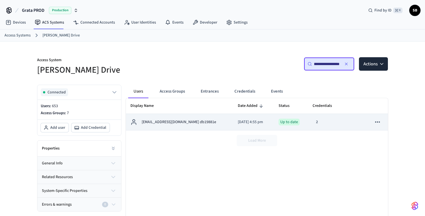
type input "**********"
click at [172, 122] on p "[EMAIL_ADDRESS][DOMAIN_NAME] db19881e" at bounding box center [179, 122] width 74 height 6
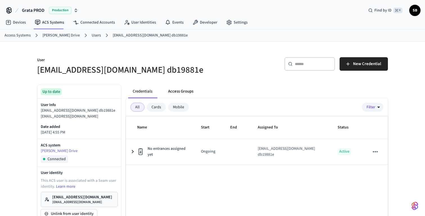
click at [182, 90] on button "Access Groups" at bounding box center [181, 91] width 34 height 13
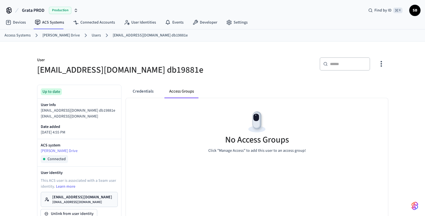
click at [92, 35] on link "Users" at bounding box center [96, 36] width 9 height 6
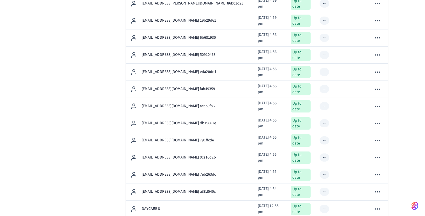
scroll to position [584, 0]
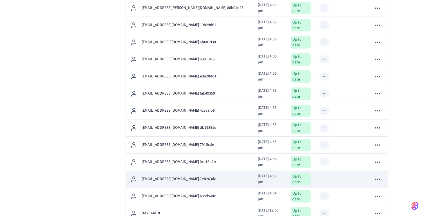
click at [185, 176] on p "[EMAIL_ADDRESS][DOMAIN_NAME] 7eb263dc" at bounding box center [179, 179] width 74 height 6
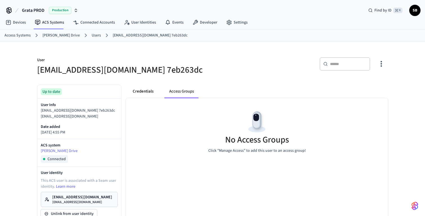
click at [146, 91] on button "Credentials" at bounding box center [143, 91] width 30 height 13
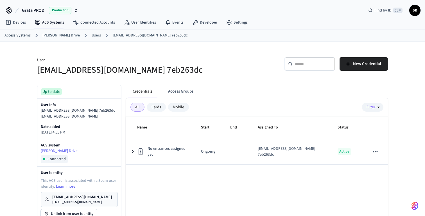
click at [92, 36] on link "Users" at bounding box center [96, 36] width 9 height 6
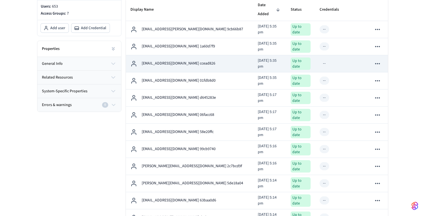
scroll to position [176, 0]
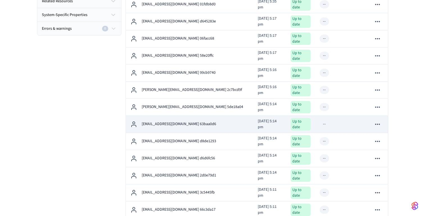
click at [176, 121] on p "[EMAIL_ADDRESS][DOMAIN_NAME] 63baa0d6" at bounding box center [179, 124] width 74 height 6
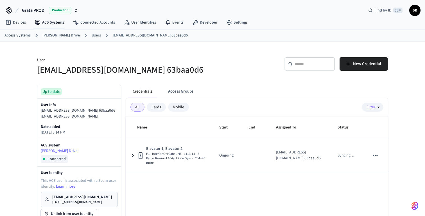
click at [187, 91] on button "Access Groups" at bounding box center [181, 91] width 34 height 13
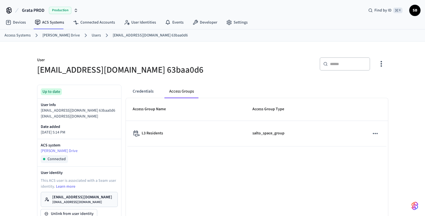
click at [92, 35] on link "Users" at bounding box center [96, 36] width 9 height 6
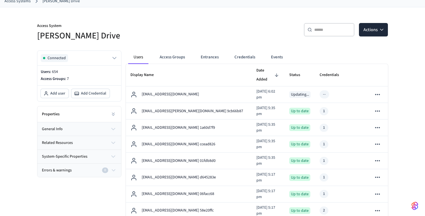
scroll to position [45, 0]
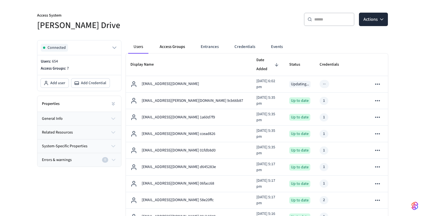
click at [174, 44] on button "Access Groups" at bounding box center [172, 46] width 34 height 13
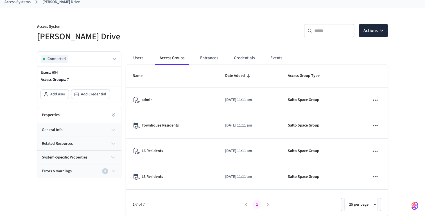
scroll to position [33, 0]
click at [139, 59] on button "Users" at bounding box center [138, 57] width 20 height 13
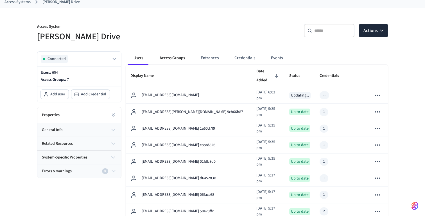
click at [177, 56] on button "Access Groups" at bounding box center [172, 57] width 34 height 13
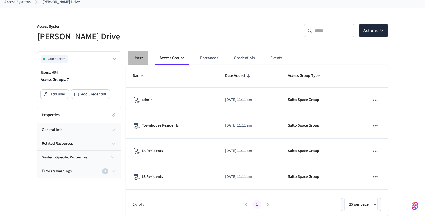
click at [138, 57] on button "Users" at bounding box center [138, 57] width 20 height 13
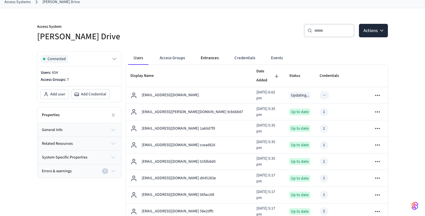
click at [203, 57] on button "Entrances" at bounding box center [209, 57] width 27 height 13
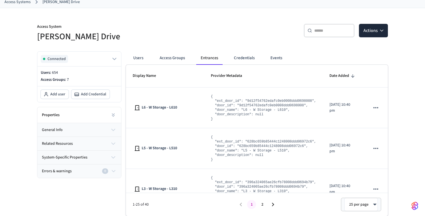
click at [139, 58] on button "Users" at bounding box center [138, 57] width 20 height 13
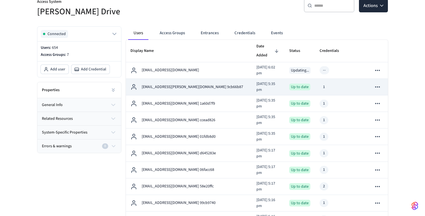
scroll to position [0, 0]
